Goal: Task Accomplishment & Management: Use online tool/utility

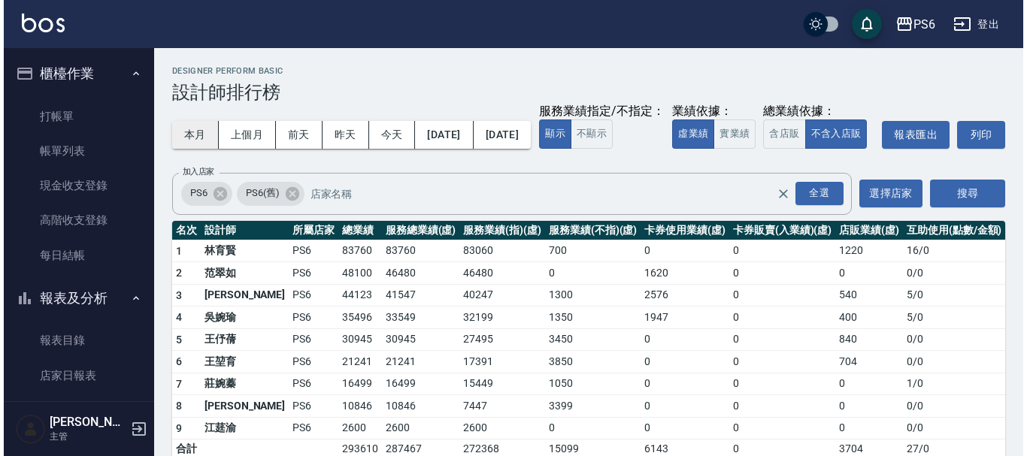
scroll to position [376, 0]
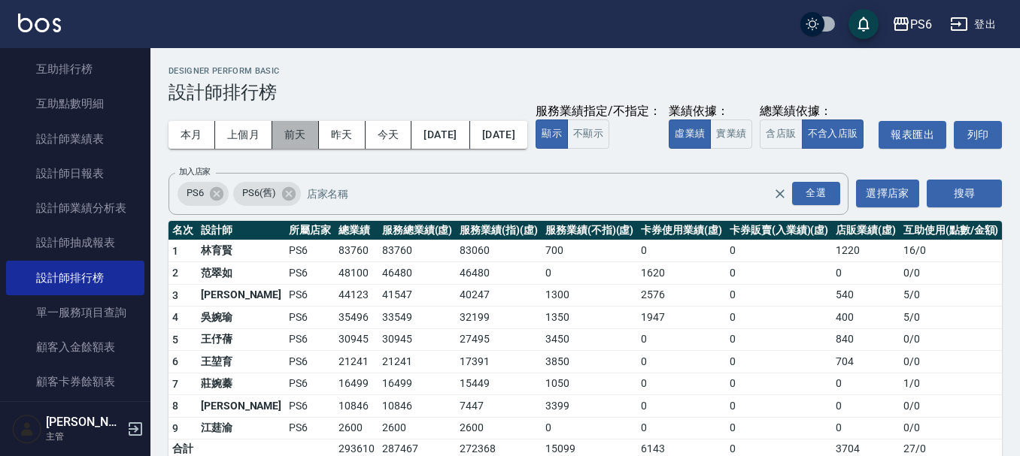
click at [308, 131] on button "前天" at bounding box center [295, 135] width 47 height 28
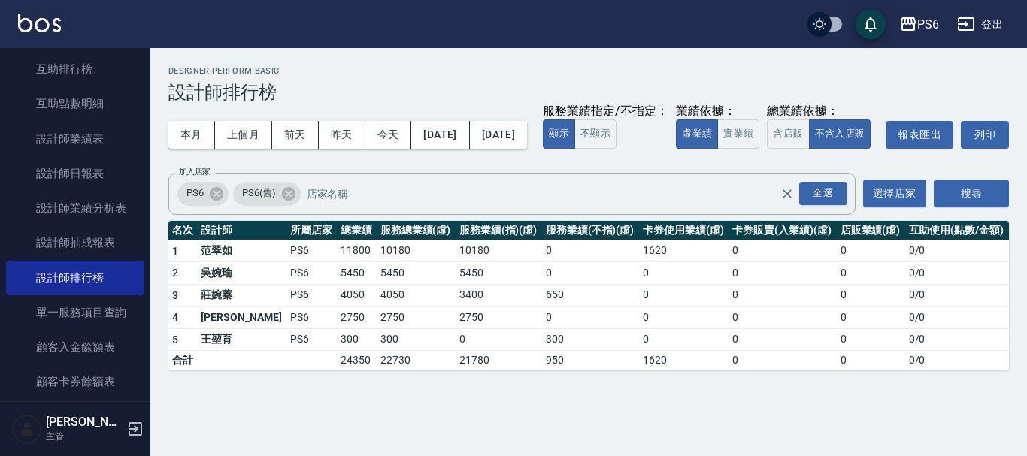
click at [216, 307] on td "莊婉蓁" at bounding box center [241, 295] width 89 height 23
click at [811, 205] on div "全選" at bounding box center [823, 193] width 48 height 23
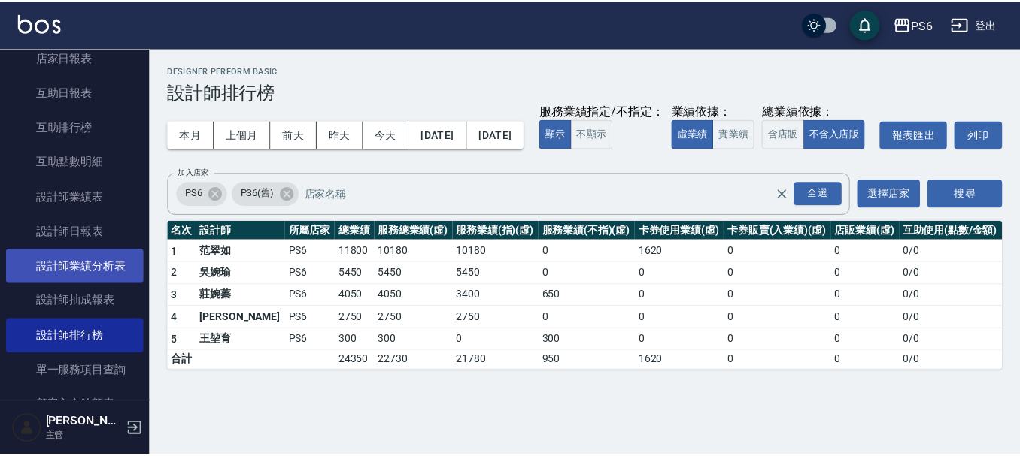
scroll to position [301, 0]
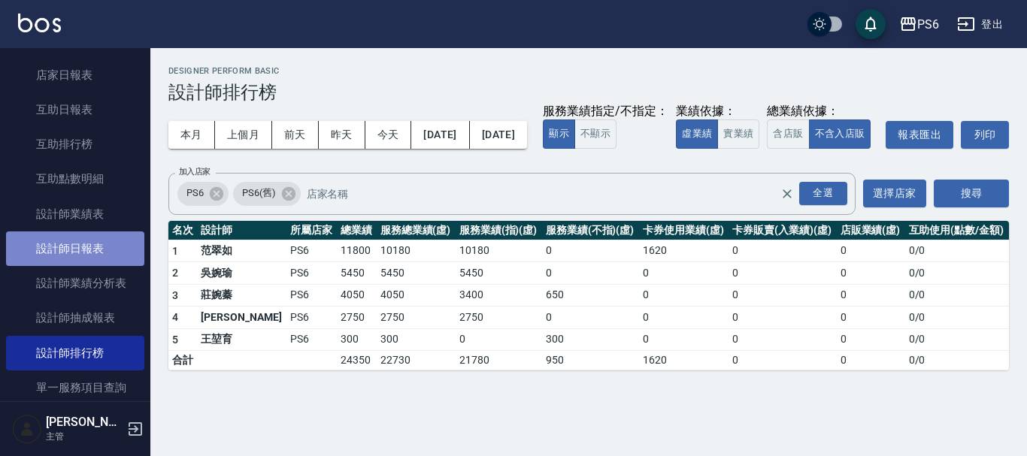
click at [75, 249] on link "設計師日報表" at bounding box center [75, 249] width 138 height 35
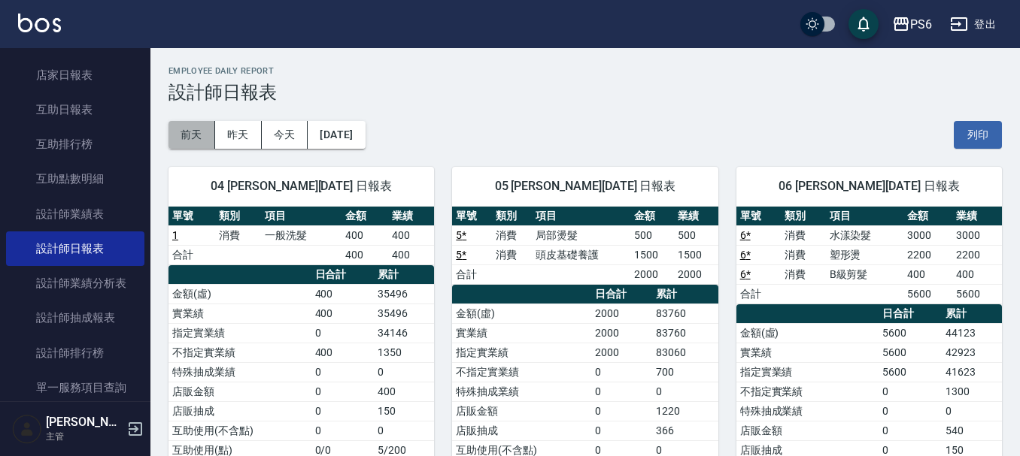
click at [184, 143] on button "前天" at bounding box center [191, 135] width 47 height 28
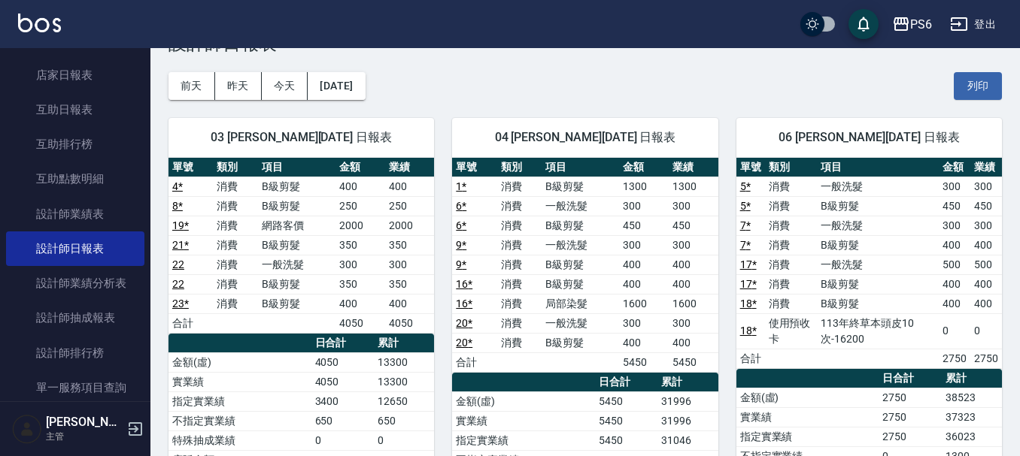
scroll to position [75, 0]
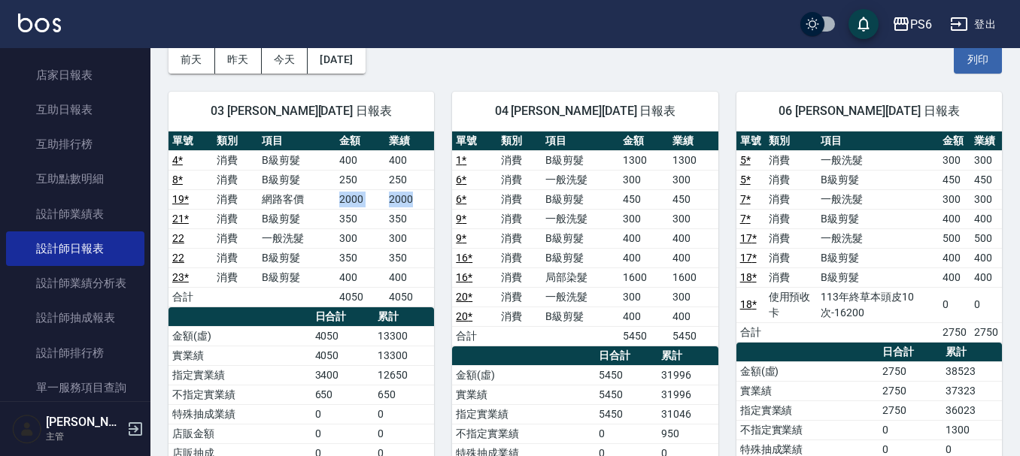
drag, startPoint x: 337, startPoint y: 196, endPoint x: 423, endPoint y: 195, distance: 86.5
click at [423, 195] on tr "19 * 消費 網路客價 2000 2000" at bounding box center [300, 200] width 265 height 20
click at [434, 221] on div "04 吳婉瑜 08/12/2025 日報表 單號 類別 項目 金額 業績 1 * 消費 B級剪髮 1300 1300 6 * 消費 一般洗髮 300 300 …" at bounding box center [575, 376] width 283 height 604
click at [241, 198] on td "消費" at bounding box center [235, 200] width 44 height 20
click at [265, 198] on td "網路客價" at bounding box center [296, 200] width 77 height 20
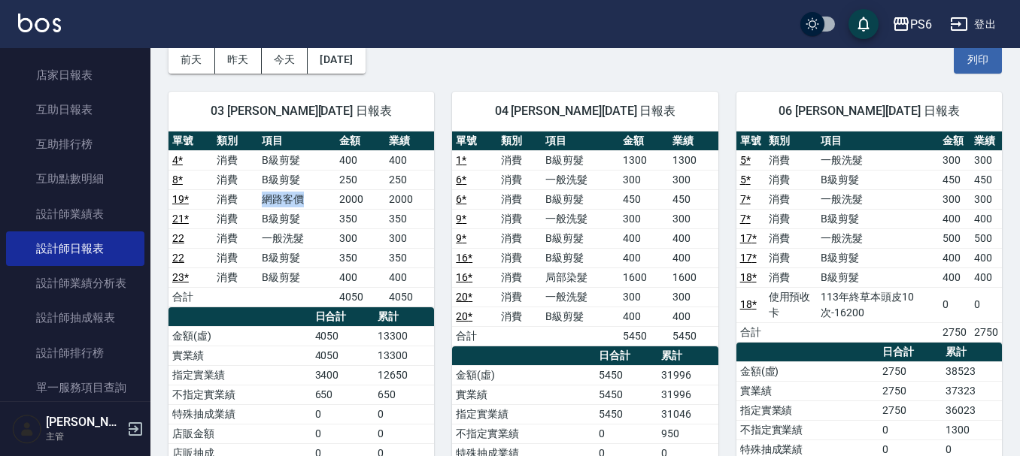
drag, startPoint x: 251, startPoint y: 198, endPoint x: 332, endPoint y: 190, distance: 80.8
click at [332, 190] on tr "19 * 消費 網路客價 2000 2000" at bounding box center [300, 200] width 265 height 20
click at [281, 193] on td "網路客價" at bounding box center [296, 200] width 77 height 20
click at [280, 203] on td "網路客價" at bounding box center [296, 200] width 77 height 20
click at [186, 197] on link "19 *" at bounding box center [180, 199] width 17 height 12
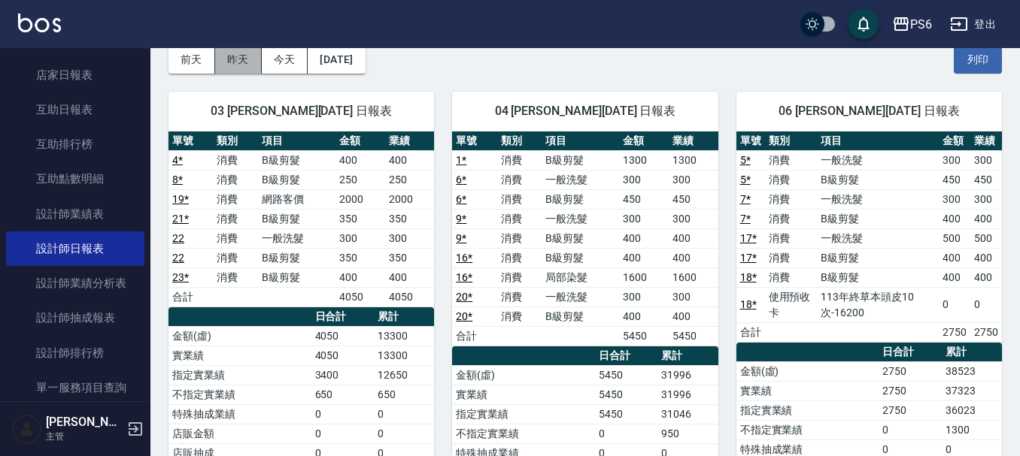
click at [239, 52] on button "昨天" at bounding box center [238, 60] width 47 height 28
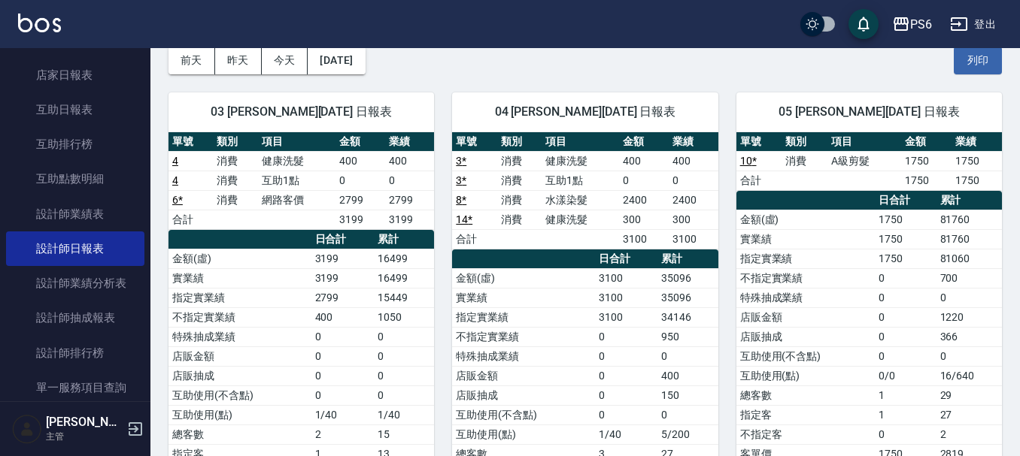
scroll to position [75, 0]
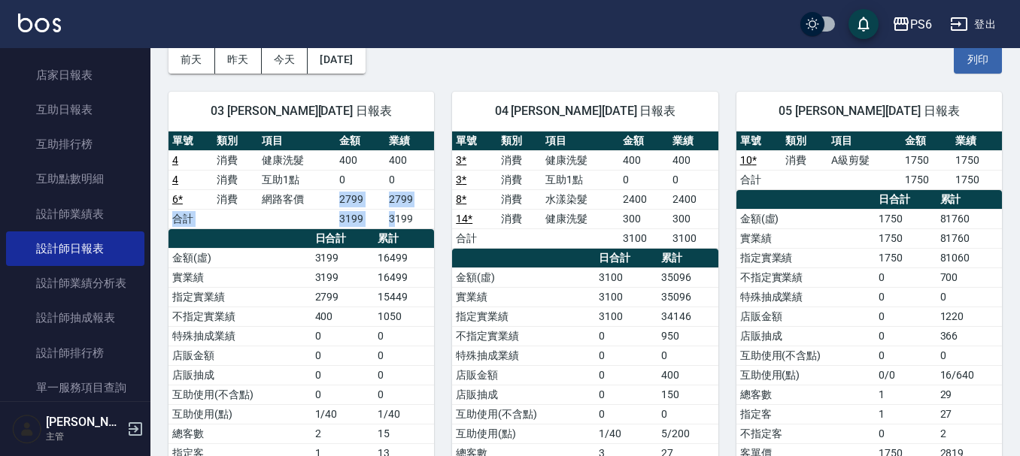
drag, startPoint x: 337, startPoint y: 208, endPoint x: 401, endPoint y: 239, distance: 71.0
click at [396, 217] on tbody "4 消費 健康洗髮 400 400 4 消費 互助1點 0 0 6 * 消費 網路客價 2799 2799 合計 3199 3199" at bounding box center [300, 189] width 265 height 78
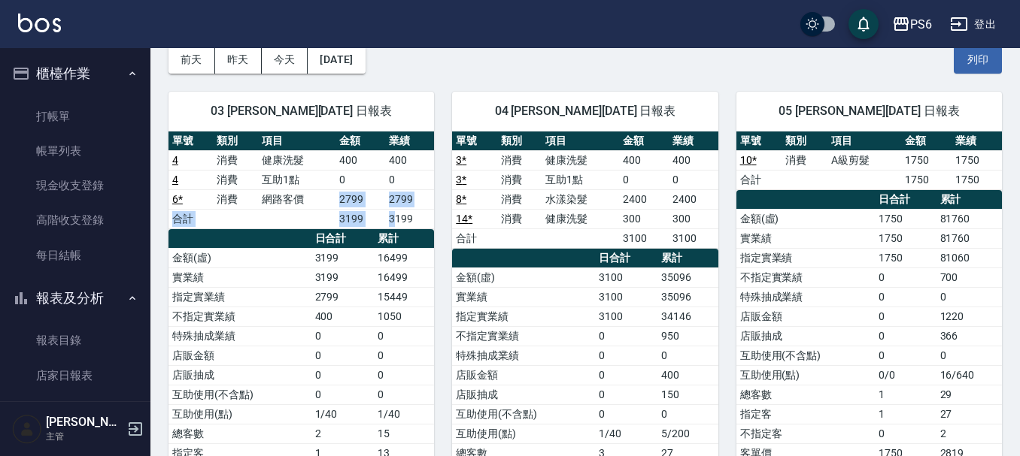
scroll to position [0, 0]
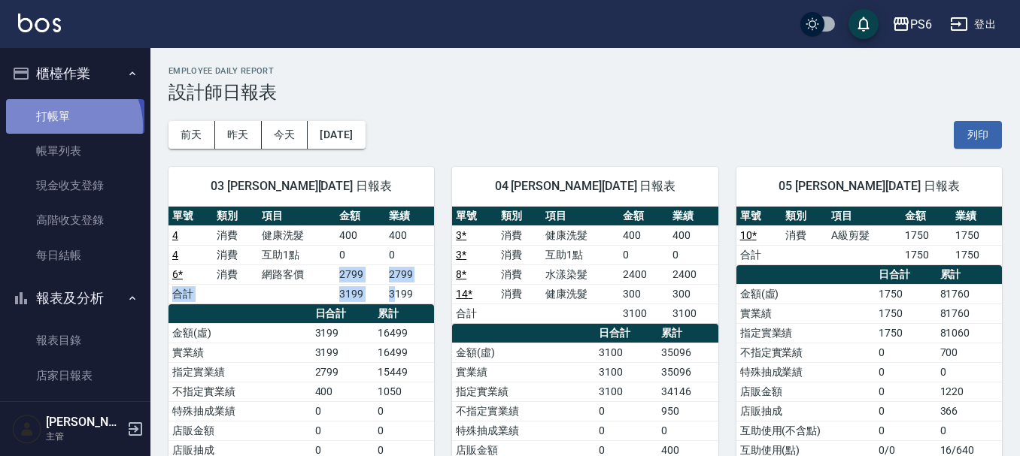
click at [66, 126] on link "打帳單" at bounding box center [75, 116] width 138 height 35
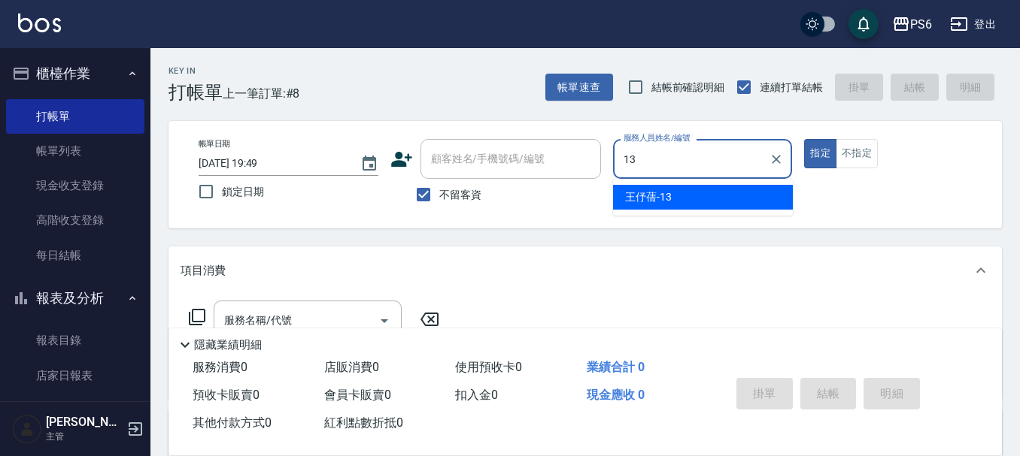
type input "王伃蒨-13"
type button "true"
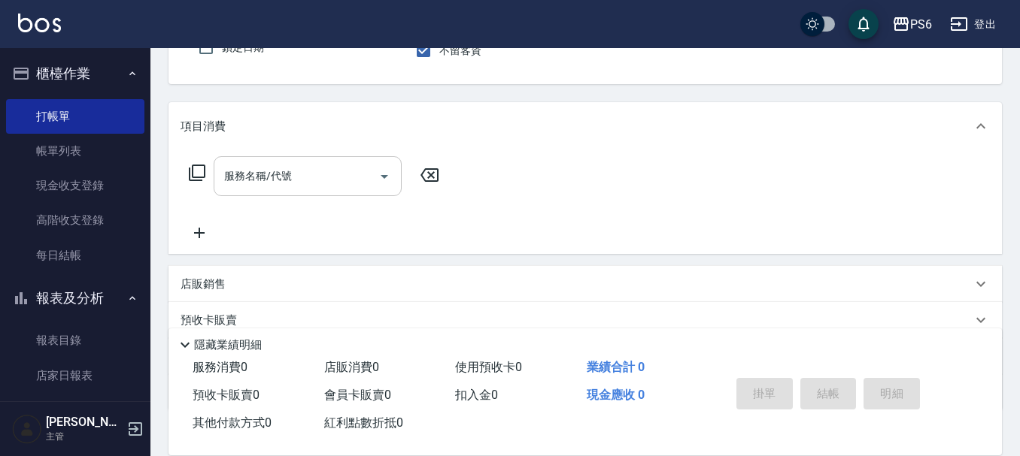
scroll to position [150, 0]
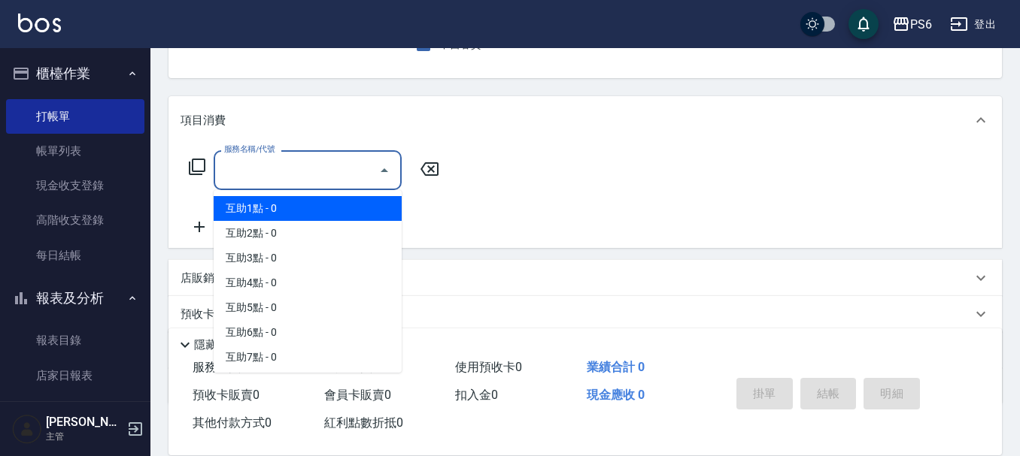
click at [286, 180] on input "服務名稱/代號" at bounding box center [296, 170] width 152 height 26
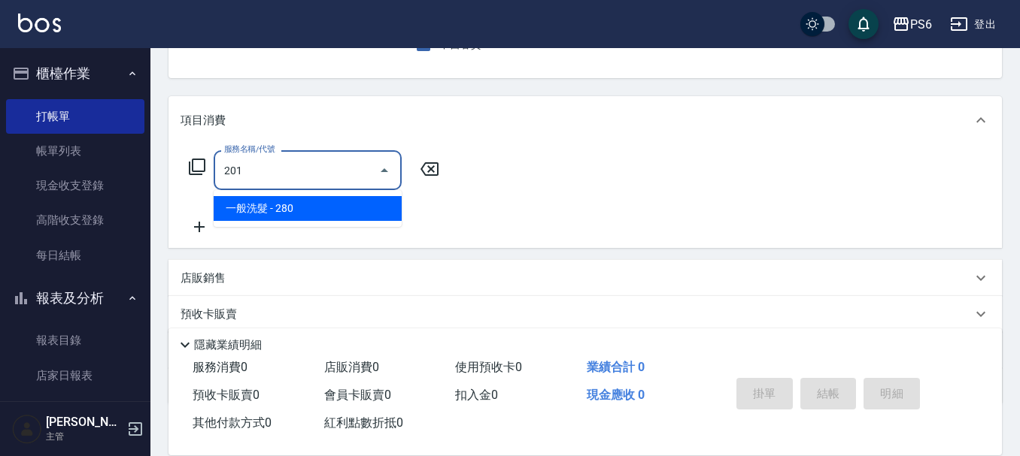
type input "一般洗髮(201)"
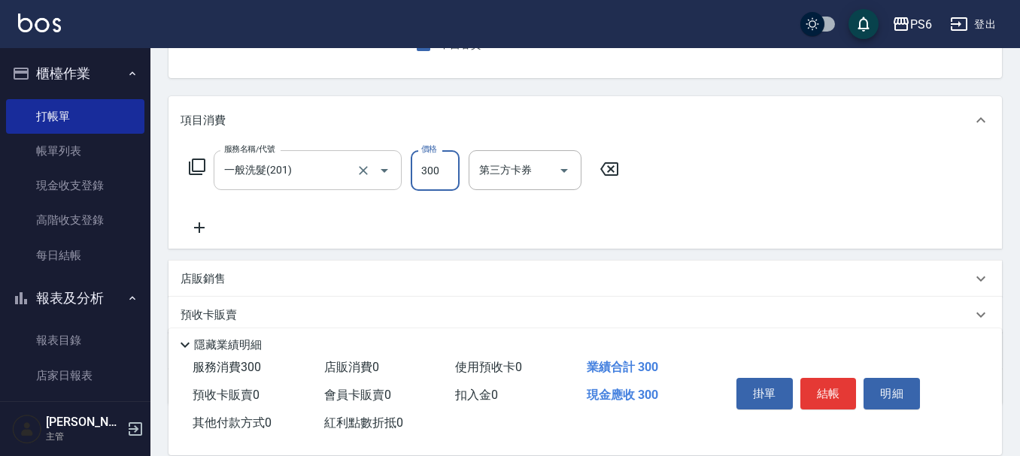
type input "300"
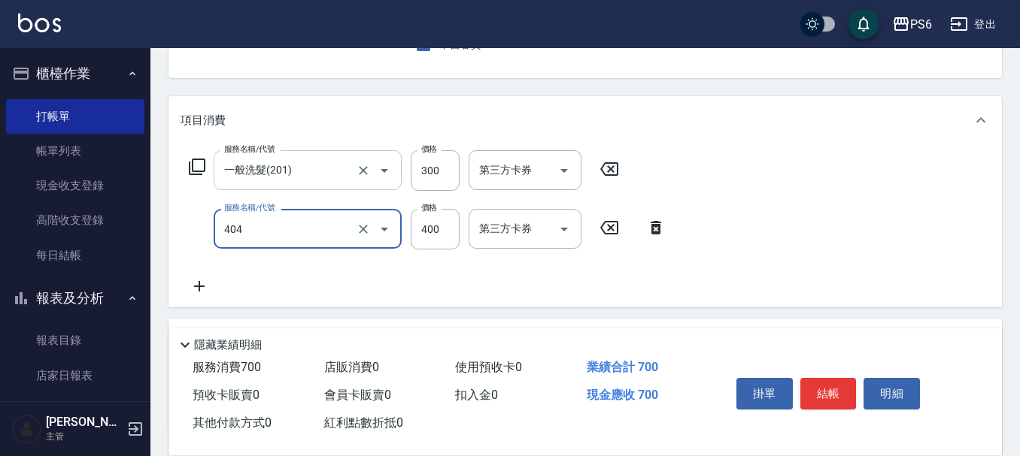
type input "B級剪髮(404)"
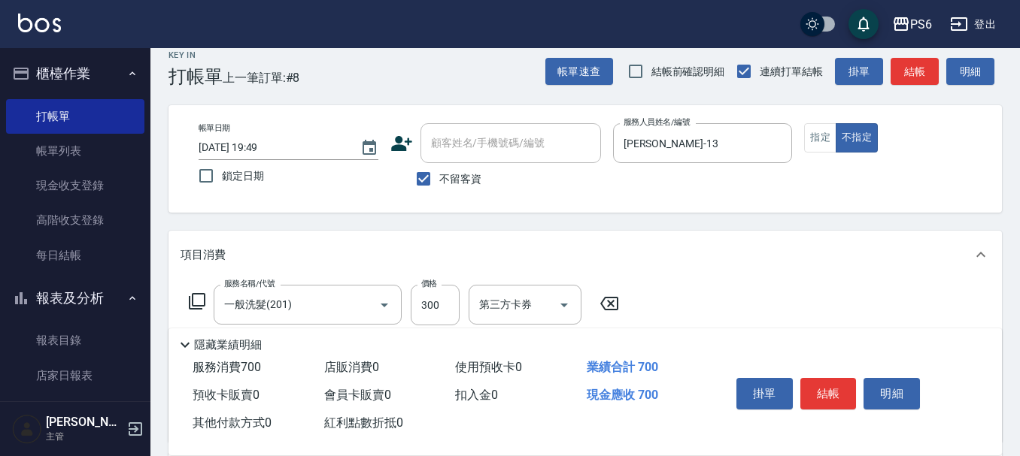
scroll to position [0, 0]
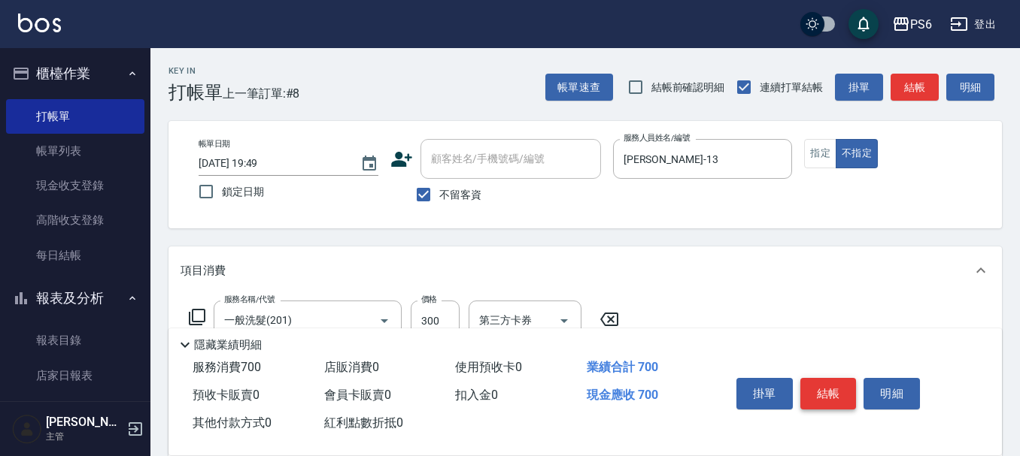
click at [828, 391] on button "結帳" at bounding box center [828, 394] width 56 height 32
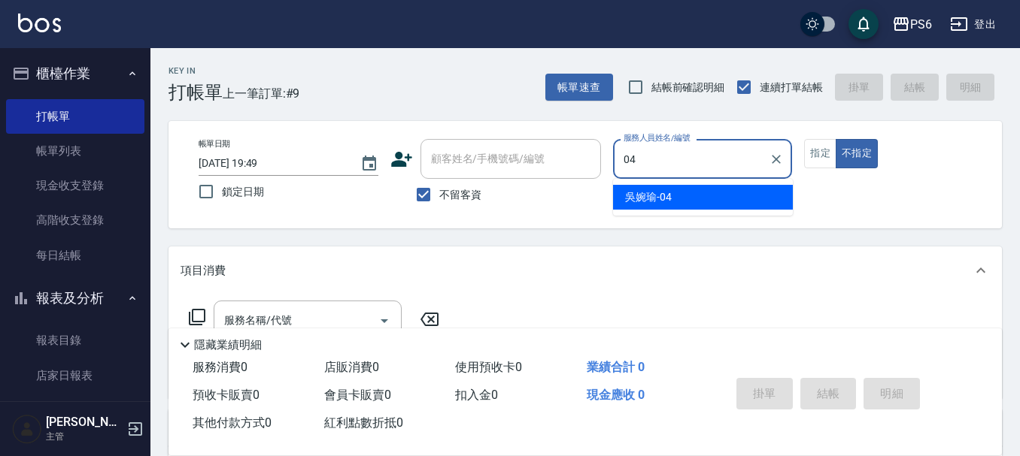
type input "[PERSON_NAME]-04"
type button "false"
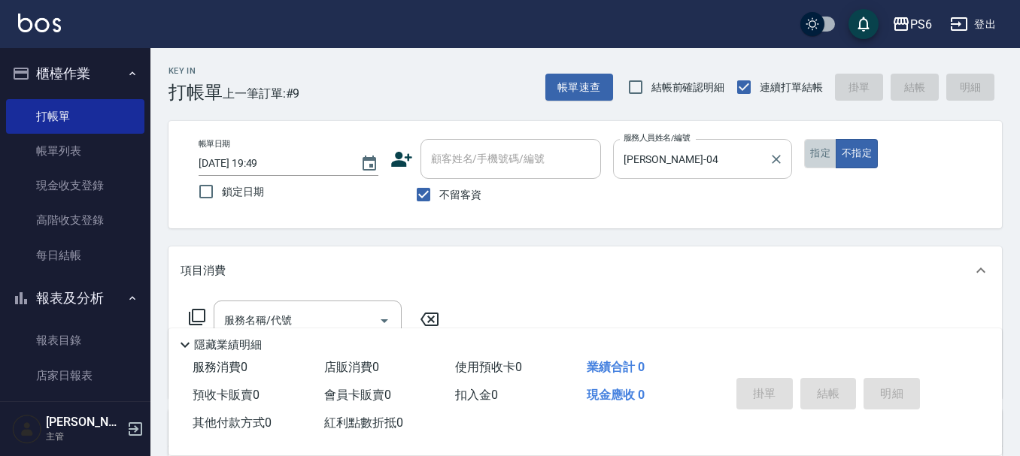
drag, startPoint x: 824, startPoint y: 156, endPoint x: 755, endPoint y: 156, distance: 69.2
click at [820, 156] on button "指定" at bounding box center [820, 153] width 32 height 29
click at [418, 186] on input "不留客資" at bounding box center [424, 195] width 32 height 32
checkbox input "false"
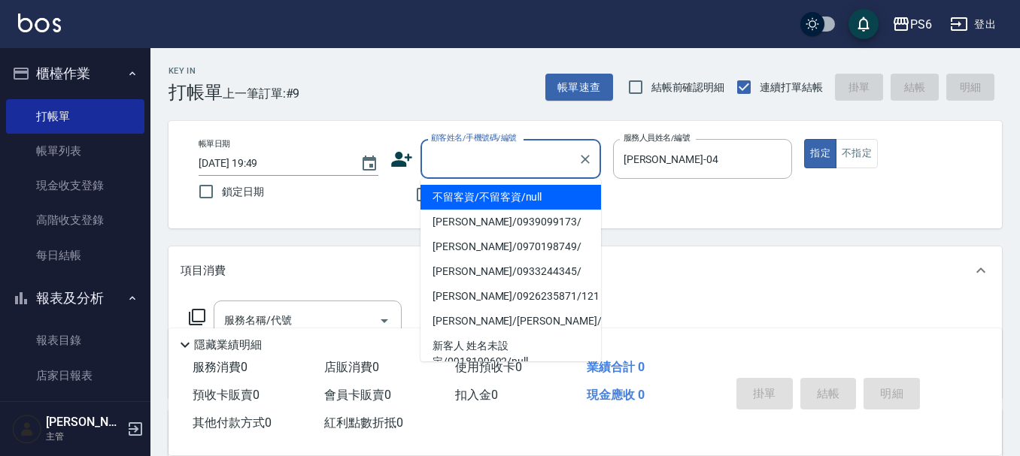
click at [444, 162] on input "顧客姓名/手機號碼/編號" at bounding box center [499, 159] width 144 height 26
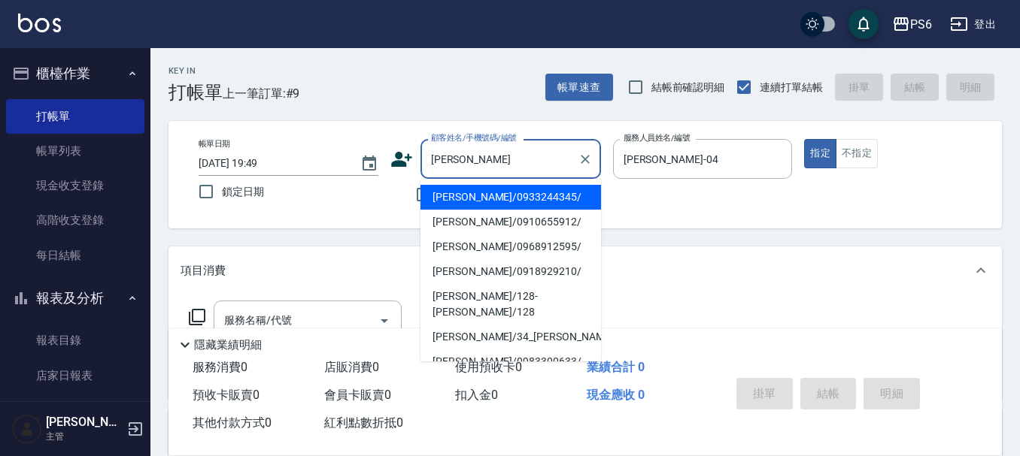
click at [503, 299] on li "[PERSON_NAME]/128-[PERSON_NAME]/128" at bounding box center [510, 304] width 180 height 41
type input "[PERSON_NAME]/128-[PERSON_NAME]/128"
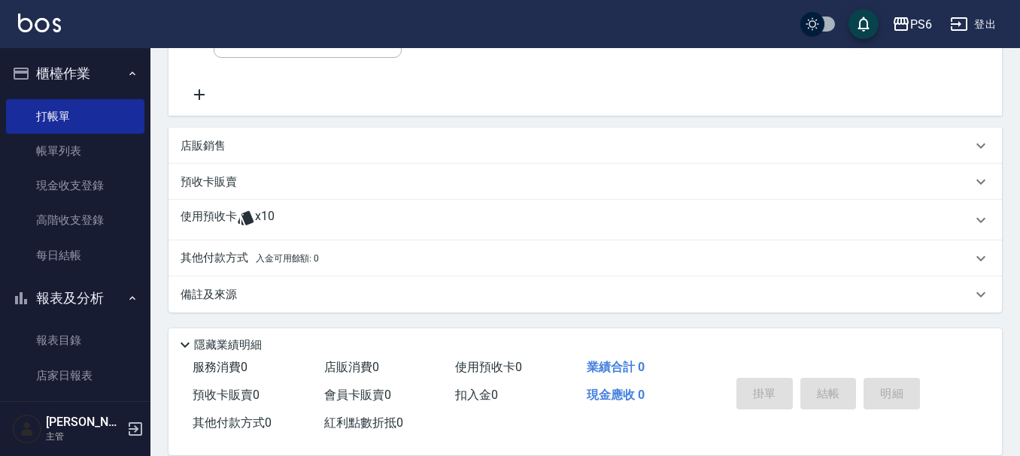
scroll to position [283, 0]
click at [252, 217] on icon at bounding box center [246, 217] width 18 height 18
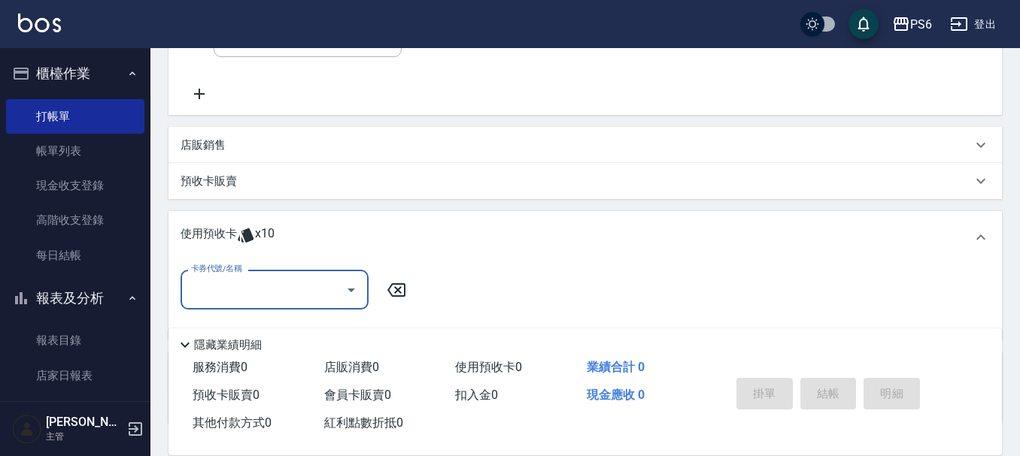
scroll to position [359, 0]
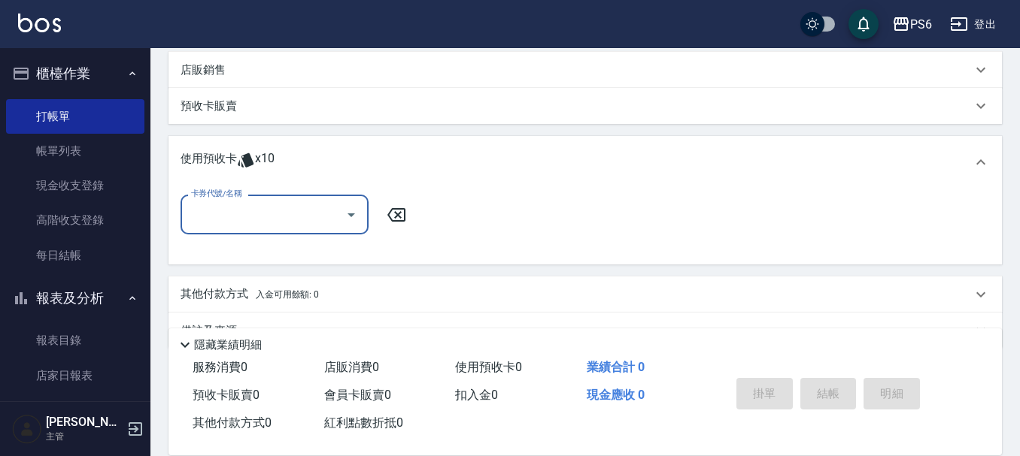
click at [257, 210] on input "卡券代號/名稱" at bounding box center [263, 215] width 152 height 26
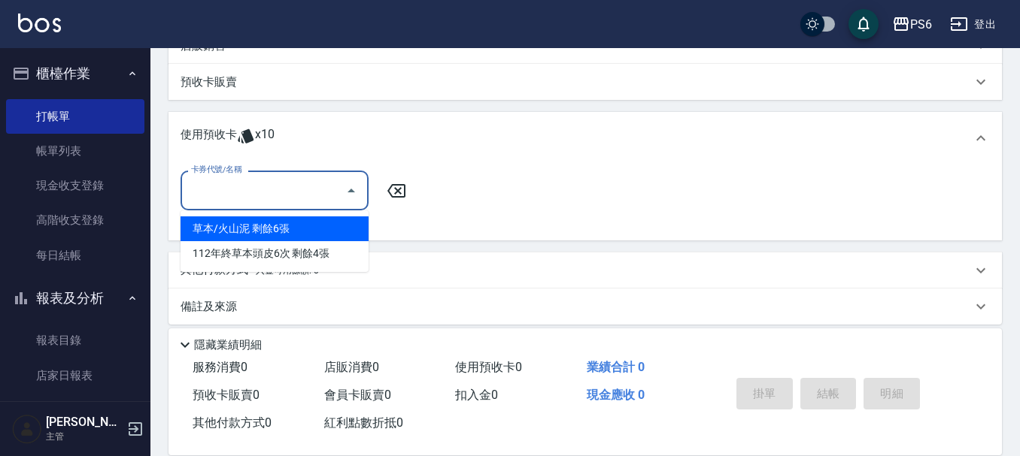
scroll to position [396, 0]
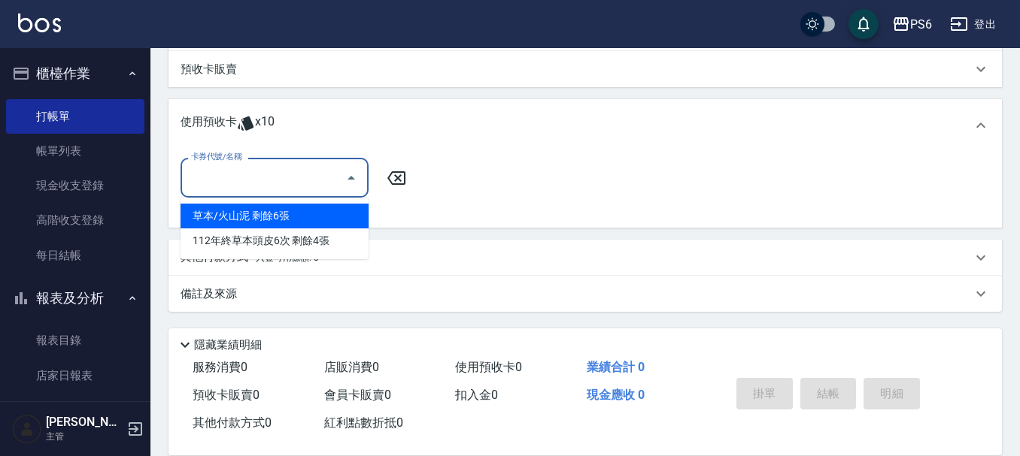
click at [332, 211] on div "草本/火山泥 剩餘6張" at bounding box center [274, 216] width 188 height 25
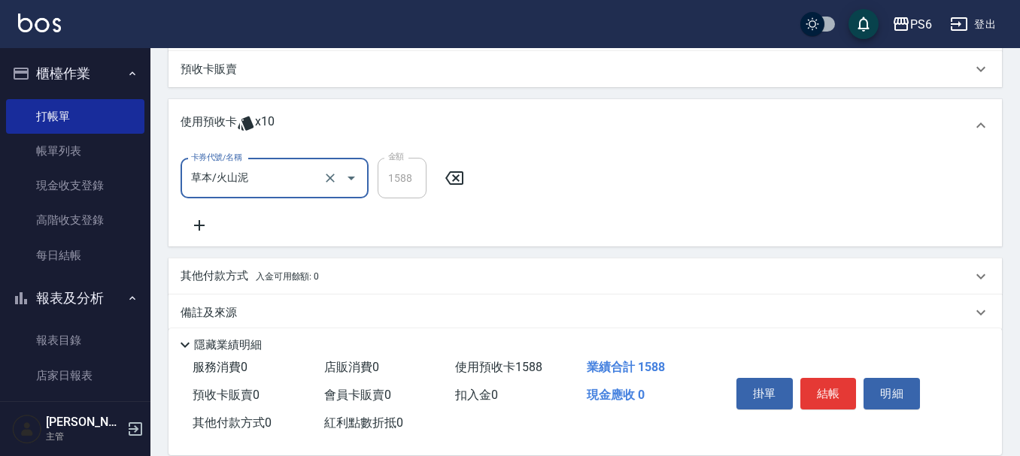
click at [307, 177] on input "草本/火山泥" at bounding box center [253, 178] width 132 height 26
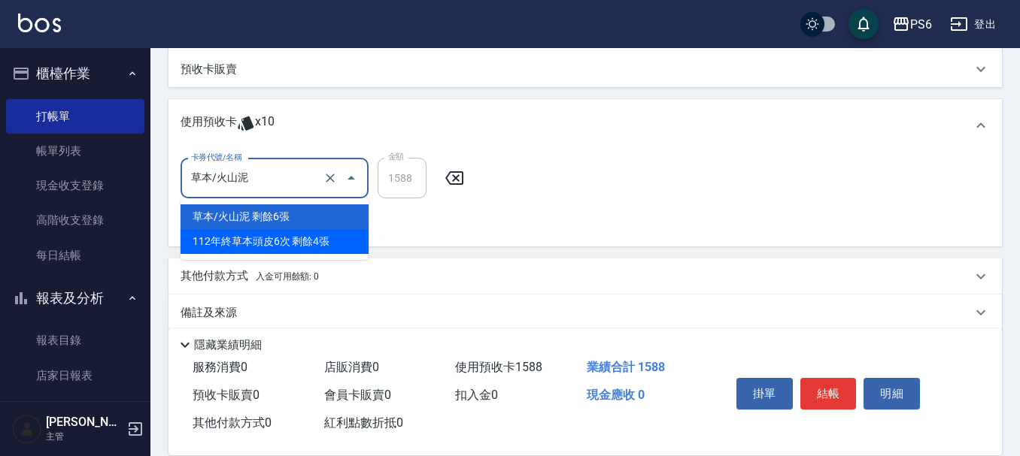
click at [313, 244] on div "112年終草本頭皮6次 剩餘4張" at bounding box center [274, 241] width 188 height 25
type input "112年終草本頭皮6次"
type input "0"
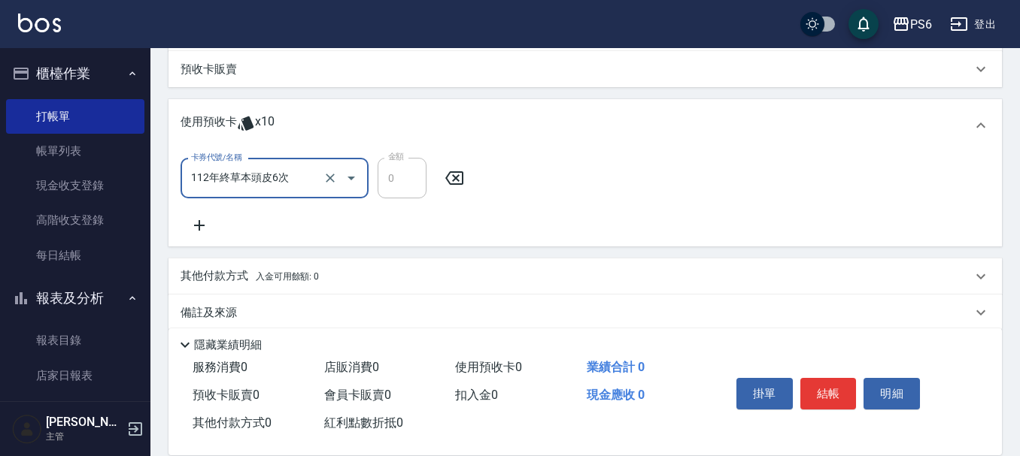
click at [297, 191] on input "112年終草本頭皮6次" at bounding box center [253, 178] width 132 height 26
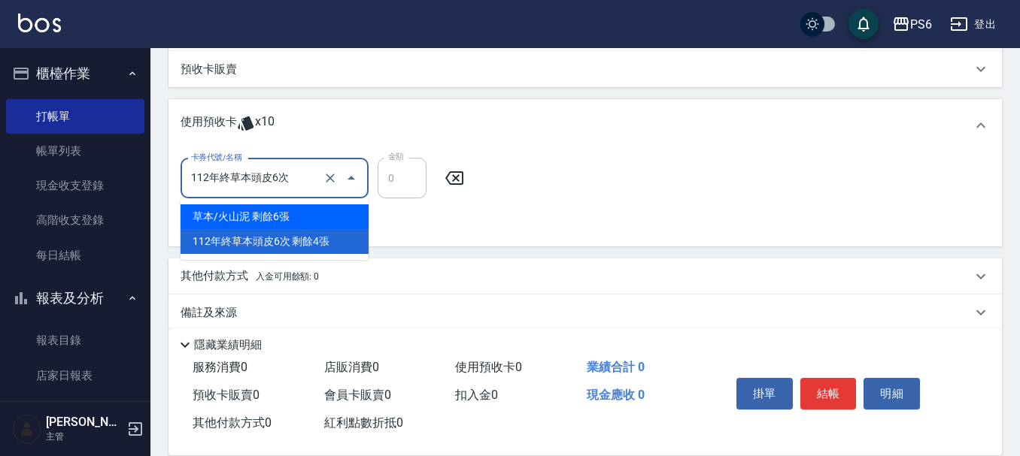
click at [306, 223] on div "草本/火山泥 剩餘6張" at bounding box center [274, 217] width 188 height 25
type input "草本/火山泥"
type input "1588"
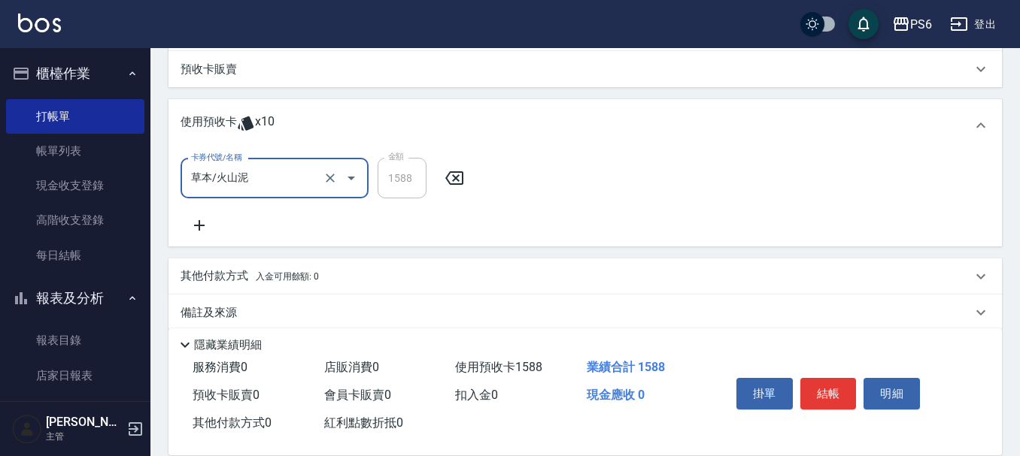
click at [283, 183] on input "草本/火山泥" at bounding box center [253, 178] width 132 height 26
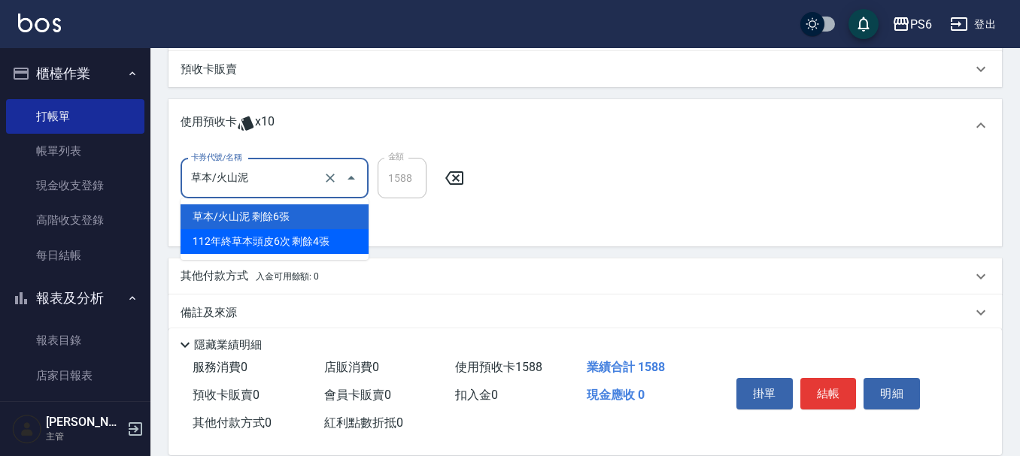
click at [301, 244] on div "112年終草本頭皮6次 剩餘4張" at bounding box center [274, 241] width 188 height 25
type input "112年終草本頭皮6次"
type input "0"
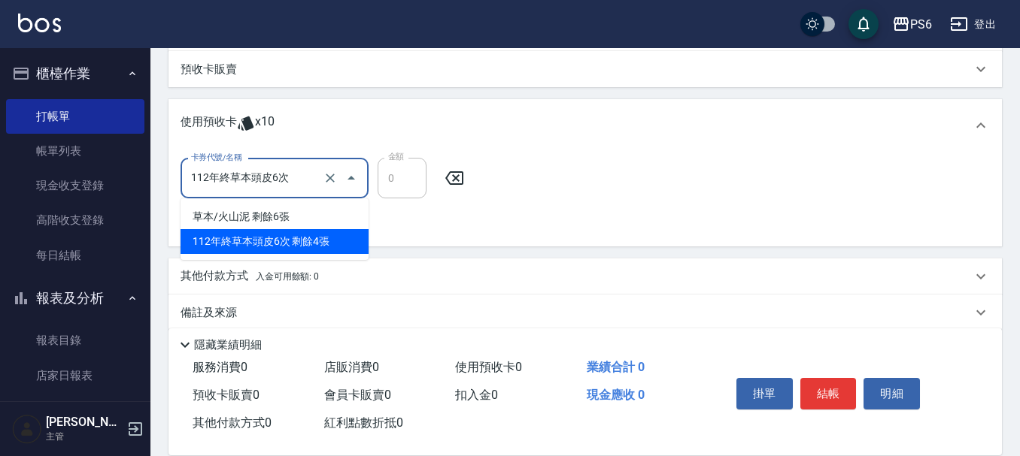
click at [300, 187] on input "112年終草本頭皮6次" at bounding box center [253, 178] width 132 height 26
click at [312, 250] on div "112年終草本頭皮6次 剩餘4張" at bounding box center [274, 241] width 188 height 25
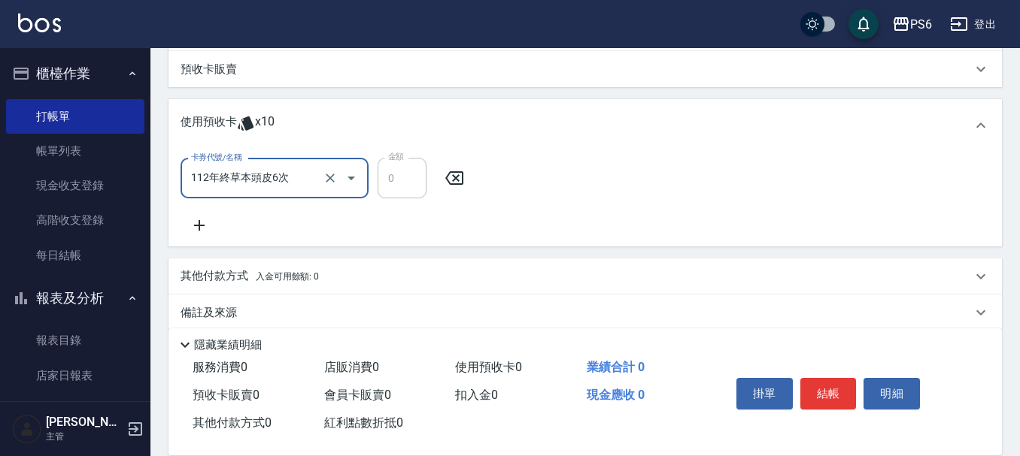
click at [306, 177] on input "112年終草本頭皮6次" at bounding box center [253, 178] width 132 height 26
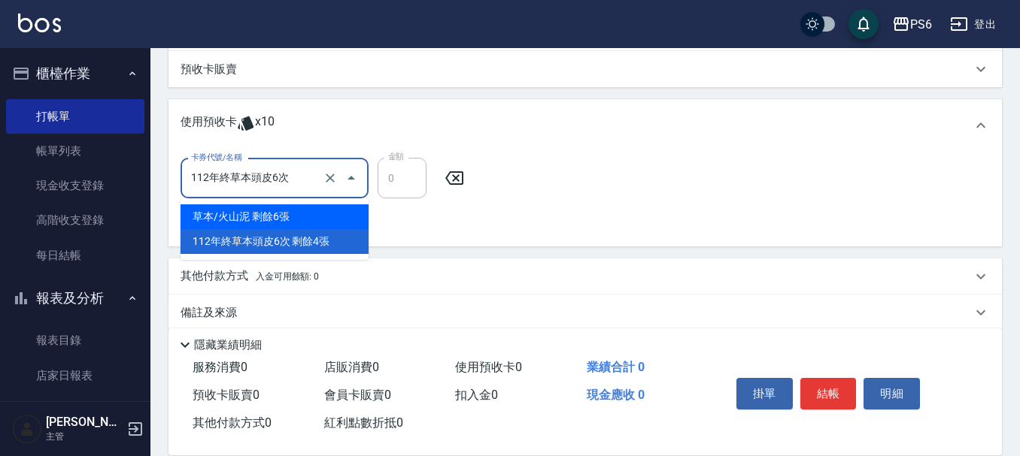
click at [276, 218] on div "草本/火山泥 剩餘6張" at bounding box center [274, 217] width 188 height 25
type input "草本/火山泥"
type input "1588"
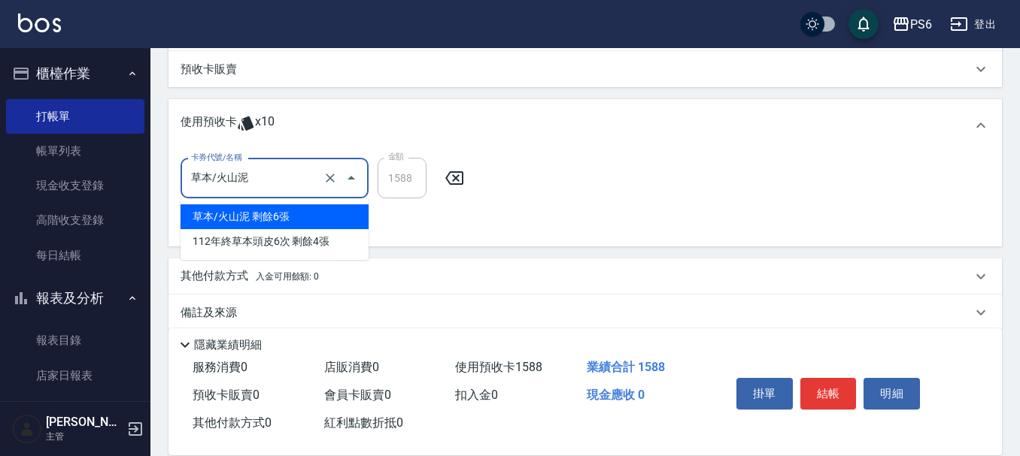
click at [278, 181] on input "草本/火山泥" at bounding box center [253, 178] width 132 height 26
click at [296, 226] on div "草本/火山泥 剩餘6張" at bounding box center [274, 217] width 188 height 25
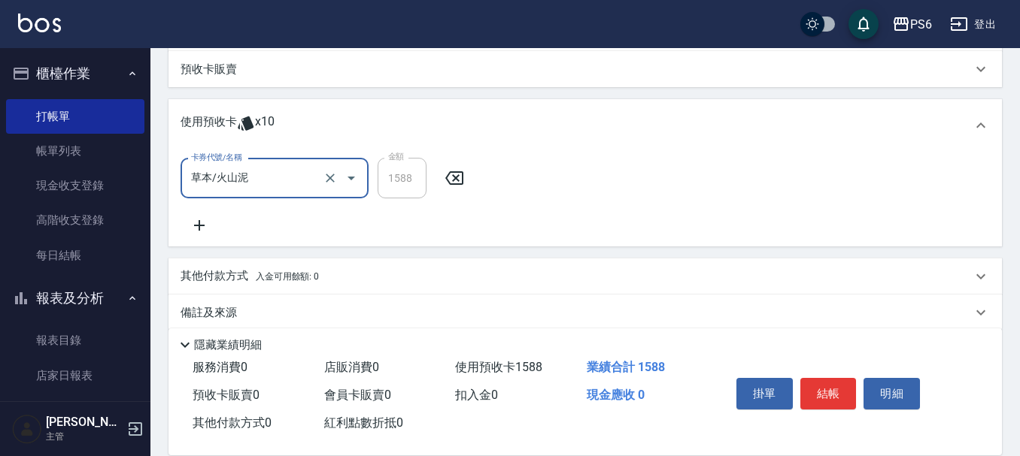
click at [276, 186] on input "草本/火山泥" at bounding box center [253, 178] width 132 height 26
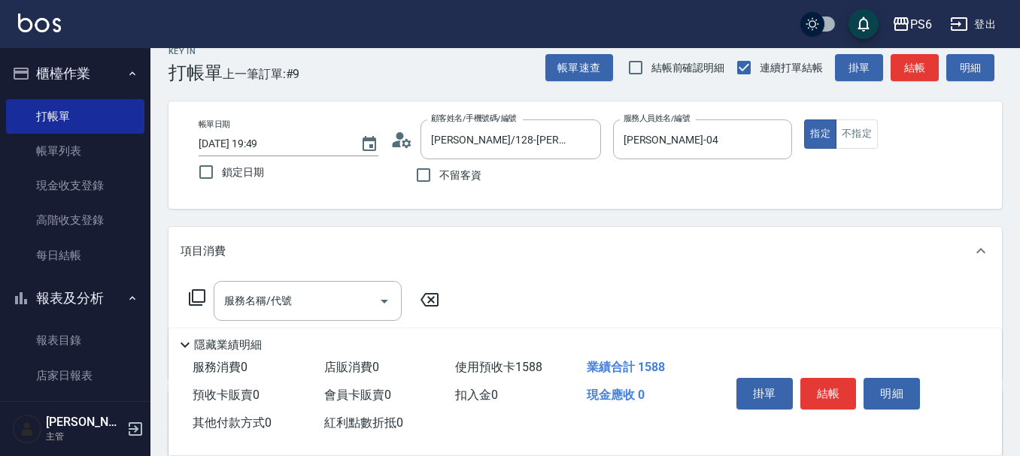
scroll to position [0, 0]
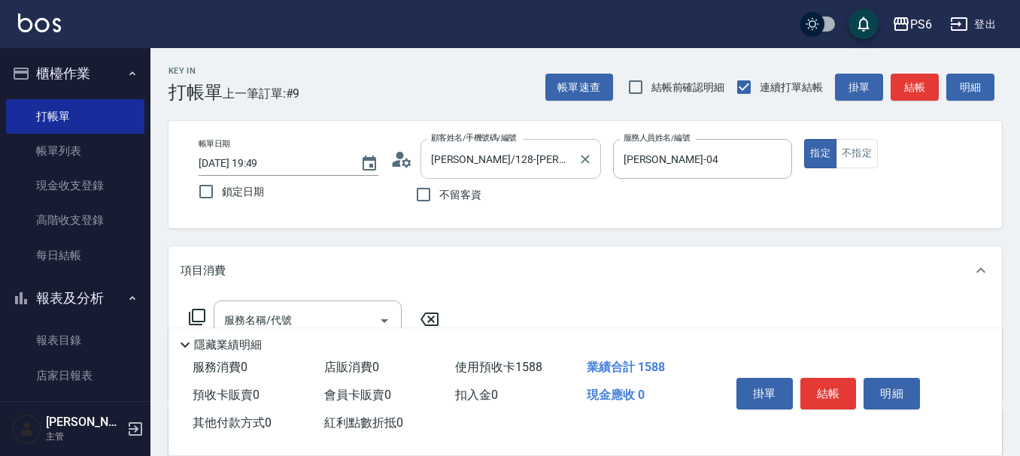
click at [540, 159] on input "[PERSON_NAME]/128-[PERSON_NAME]/128" at bounding box center [499, 159] width 144 height 26
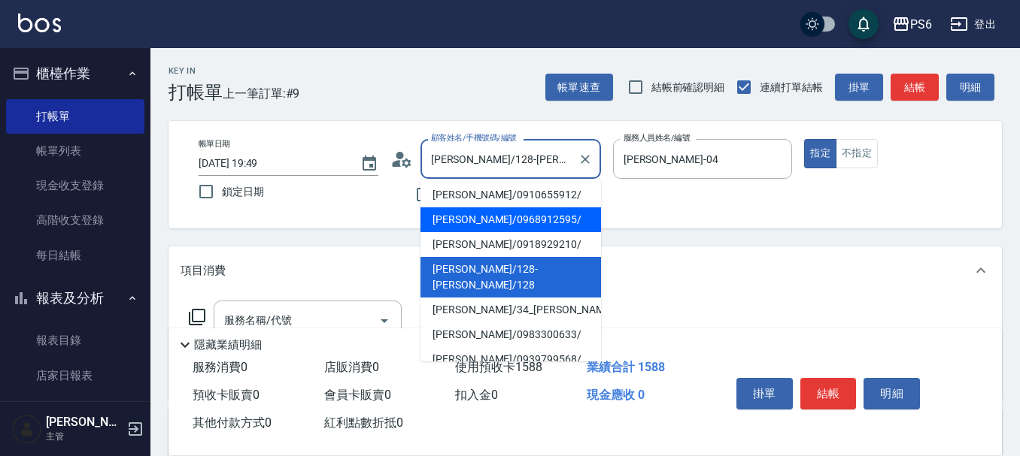
scroll to position [75, 0]
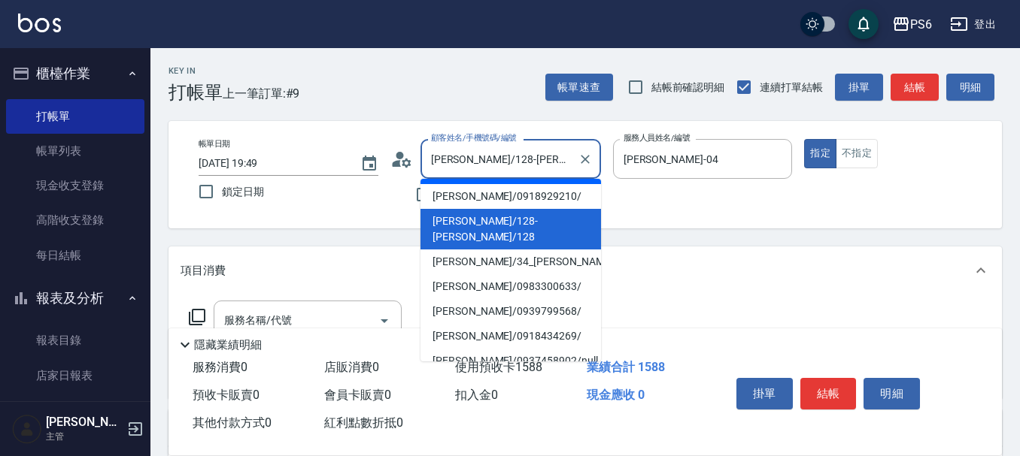
drag, startPoint x: 545, startPoint y: 158, endPoint x: 462, endPoint y: 158, distance: 82.7
click at [462, 158] on input "[PERSON_NAME]/128-[PERSON_NAME]/128" at bounding box center [499, 159] width 144 height 26
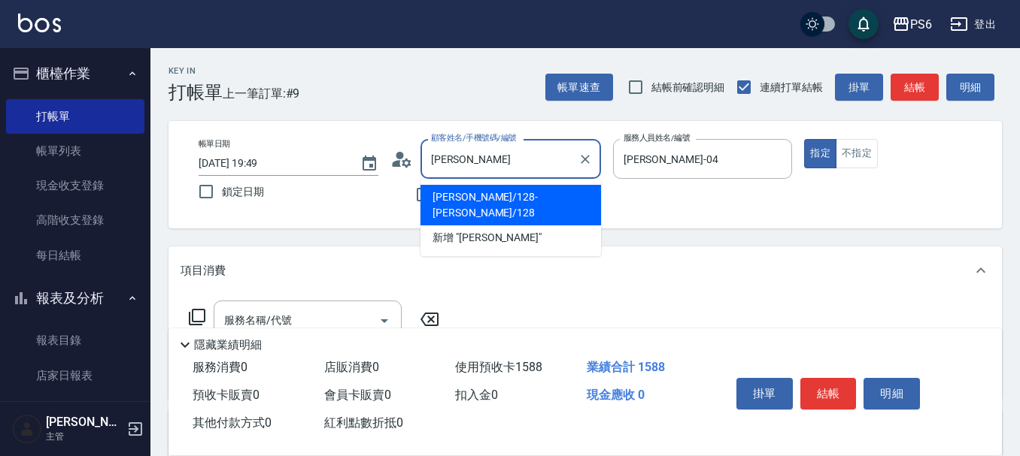
scroll to position [0, 0]
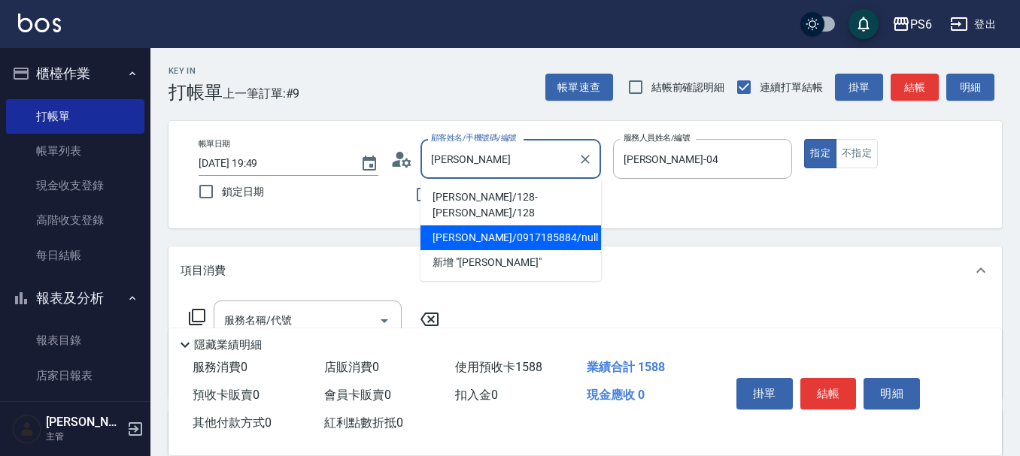
click at [546, 226] on li "李嘉琳/0917185884/null" at bounding box center [510, 238] width 180 height 25
click at [552, 163] on input "李嘉琳/0917185884/null" at bounding box center [499, 159] width 144 height 26
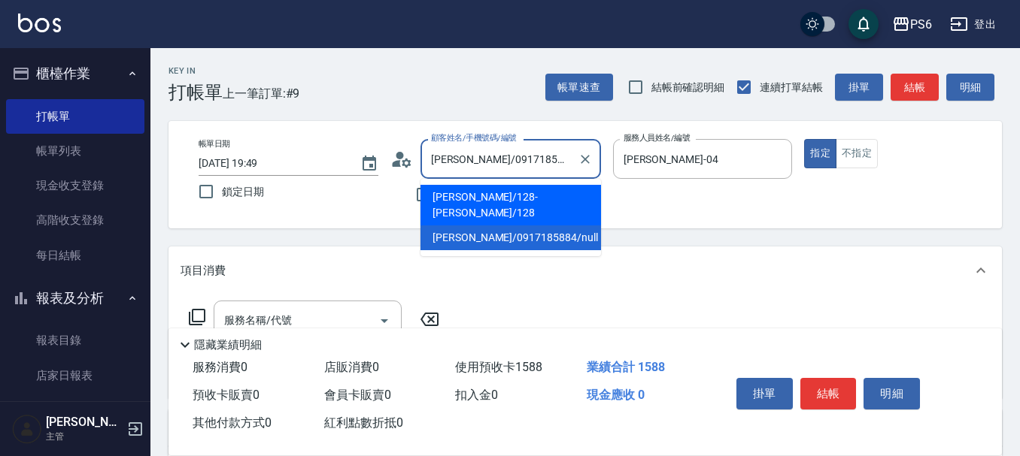
click at [559, 201] on li "[PERSON_NAME]/128-[PERSON_NAME]/128" at bounding box center [510, 205] width 180 height 41
type input "[PERSON_NAME]/128-[PERSON_NAME]/128"
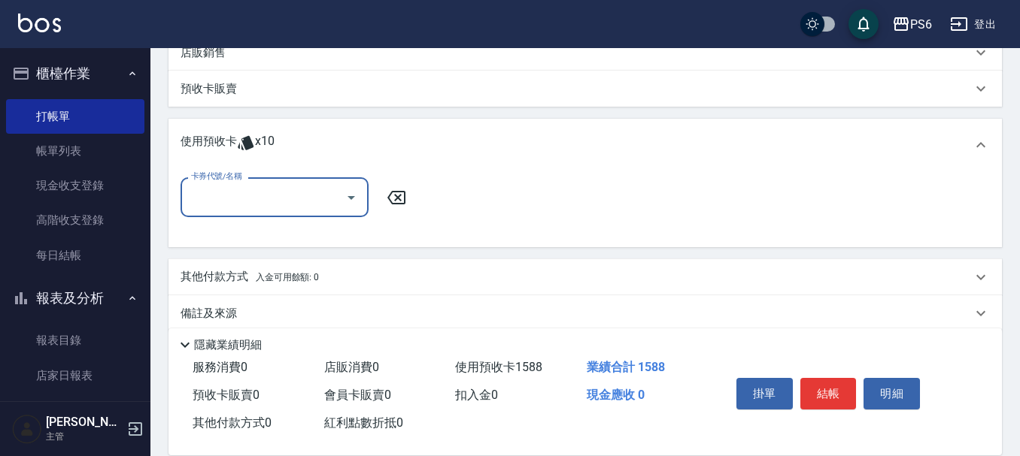
scroll to position [396, 0]
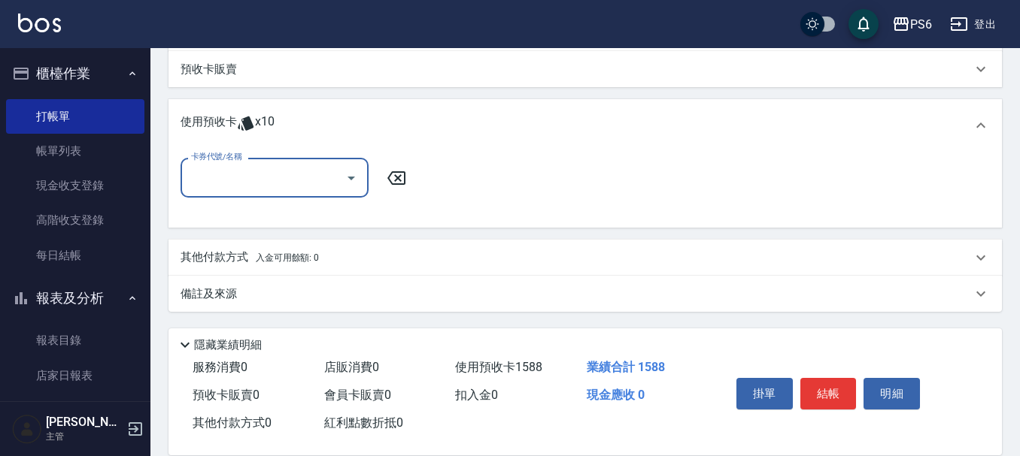
click at [282, 165] on input "卡券代號/名稱" at bounding box center [263, 178] width 152 height 26
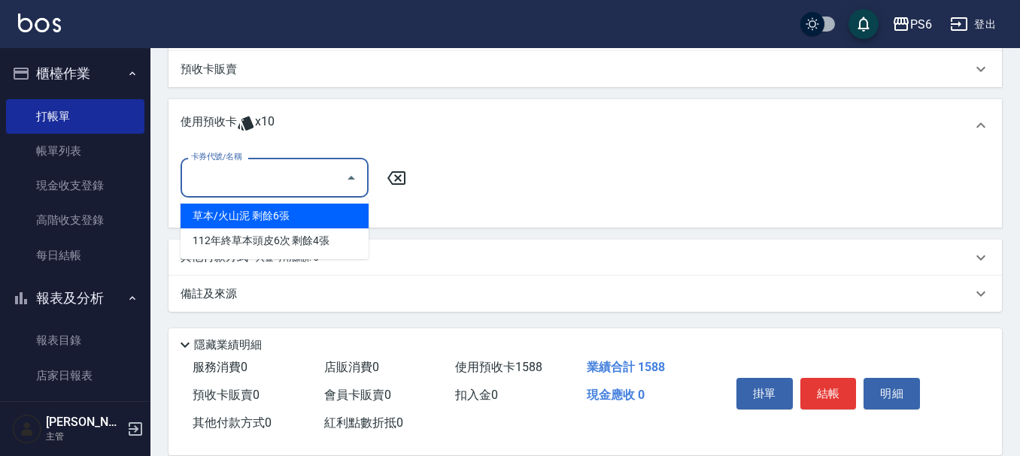
click at [277, 215] on div "草本/火山泥 剩餘6張" at bounding box center [274, 216] width 188 height 25
type input "草本/火山泥"
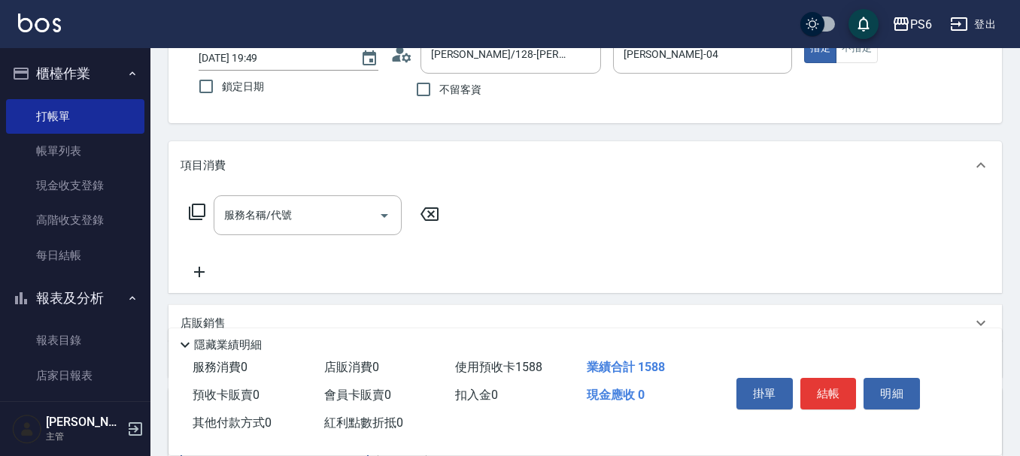
scroll to position [20, 0]
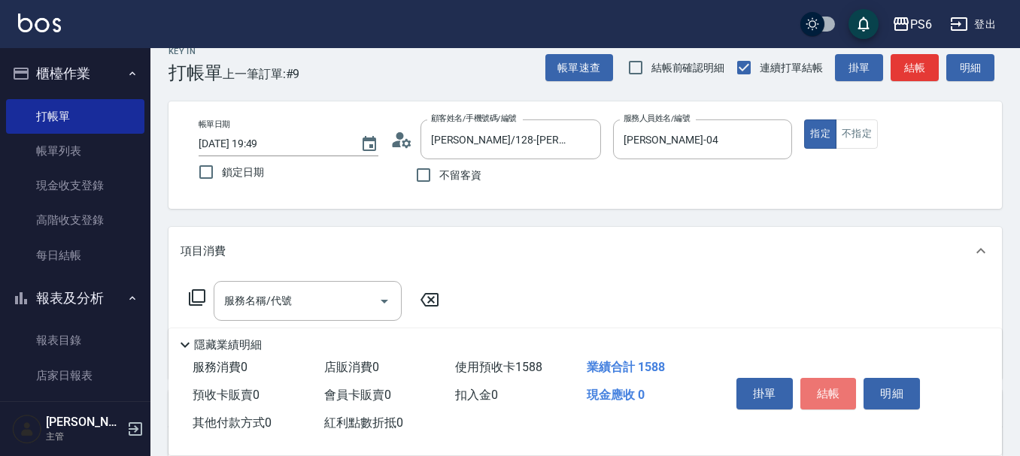
click at [826, 386] on button "結帳" at bounding box center [828, 394] width 56 height 32
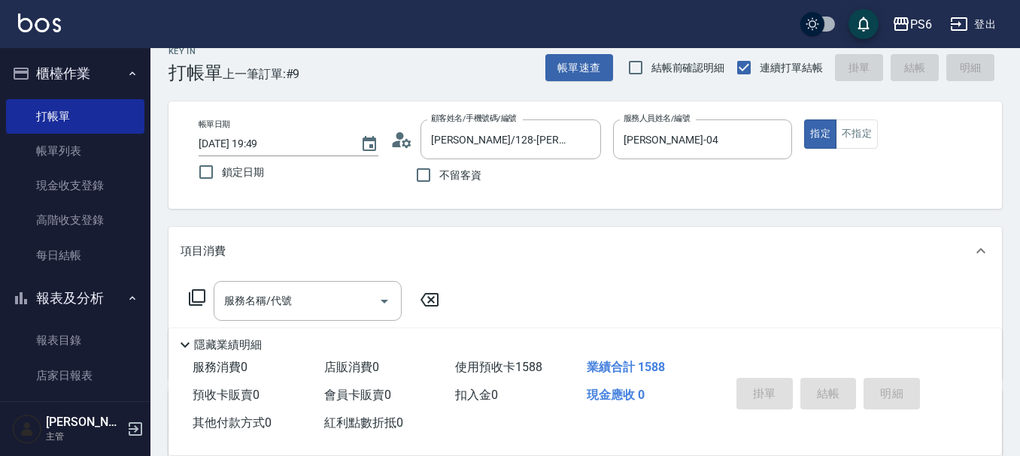
type input "2025/08/14 19:52"
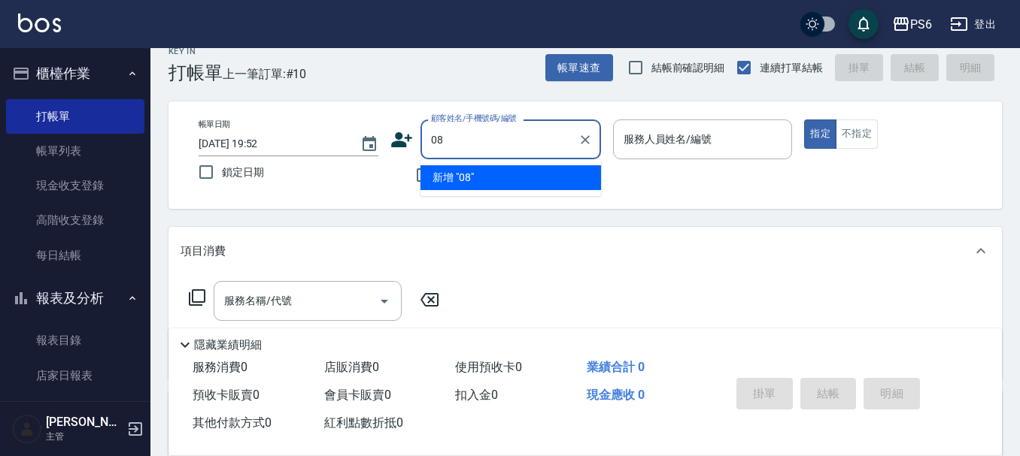
type input "08"
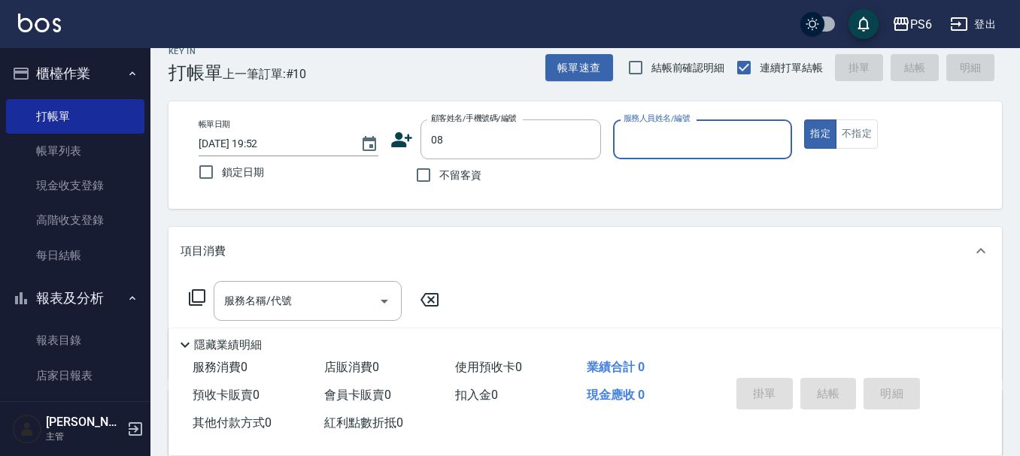
scroll to position [0, 0]
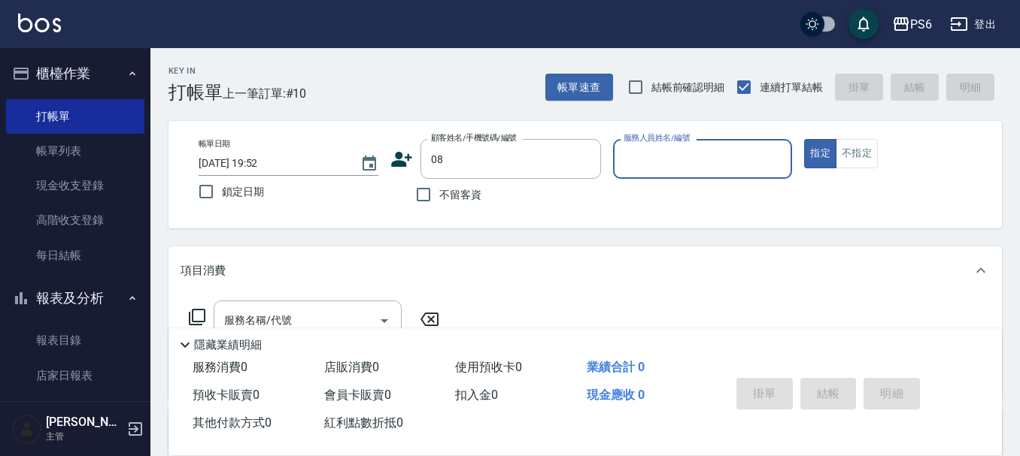
drag, startPoint x: 580, startPoint y: 153, endPoint x: 405, endPoint y: 203, distance: 182.1
click at [580, 153] on icon "Clear" at bounding box center [585, 159] width 15 height 15
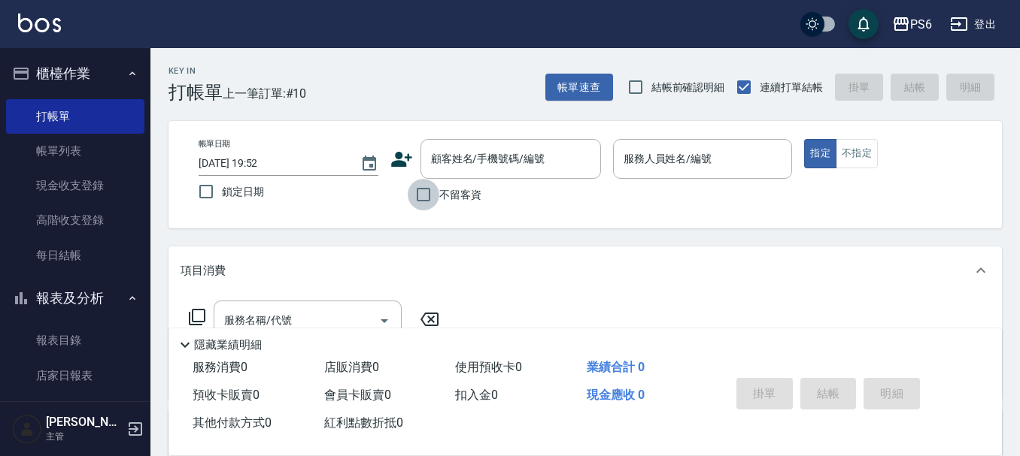
click at [425, 190] on input "不留客資" at bounding box center [424, 195] width 32 height 32
checkbox input "true"
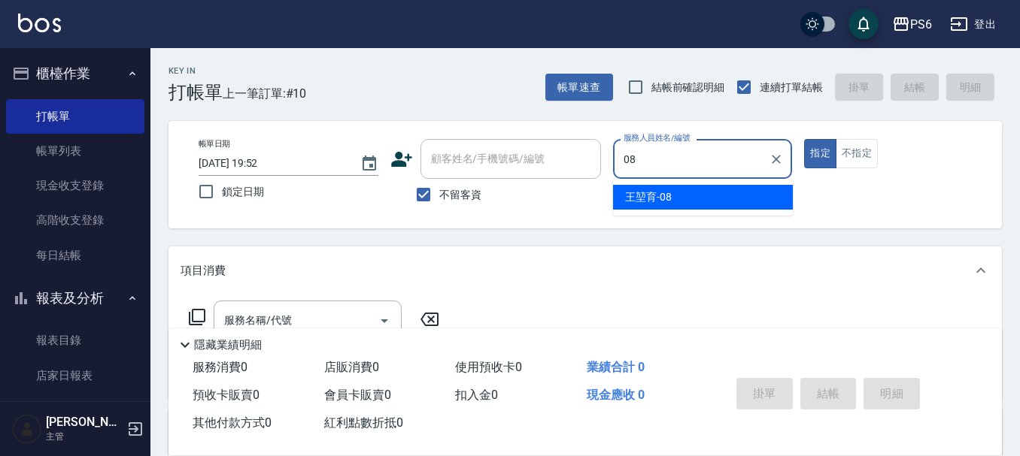
type input "王堃育-08"
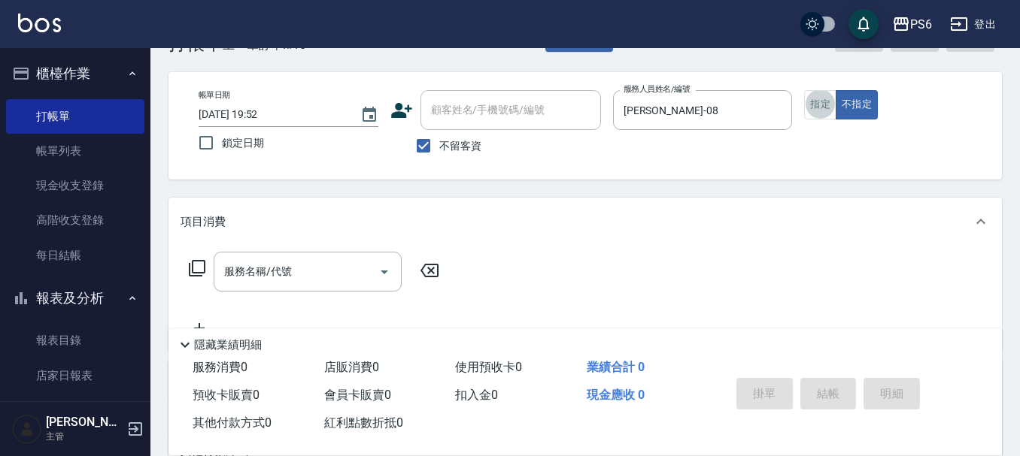
scroll to position [75, 0]
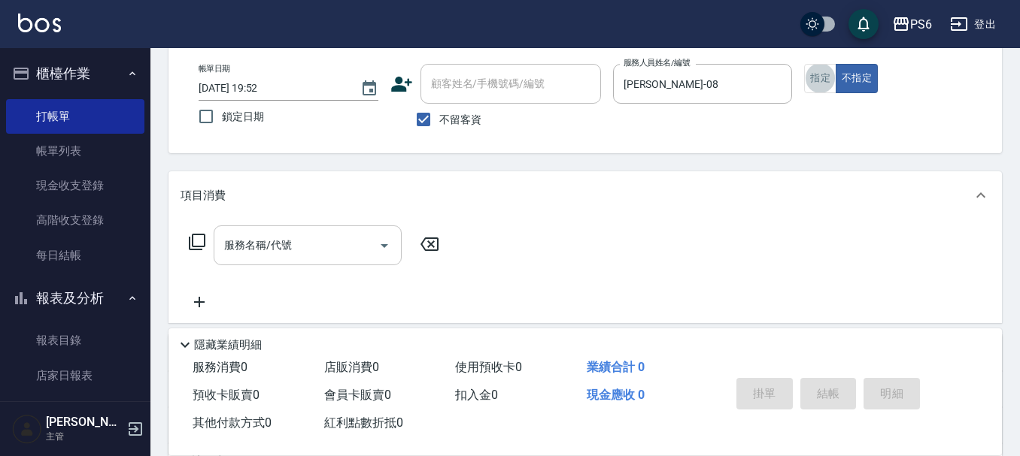
click at [305, 262] on div "服務名稱/代號" at bounding box center [308, 246] width 188 height 40
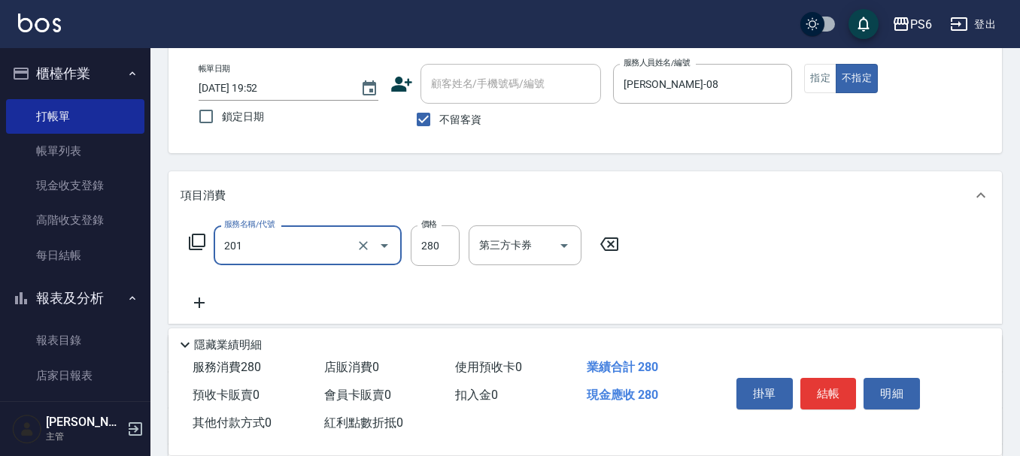
type input "一般洗髮(201)"
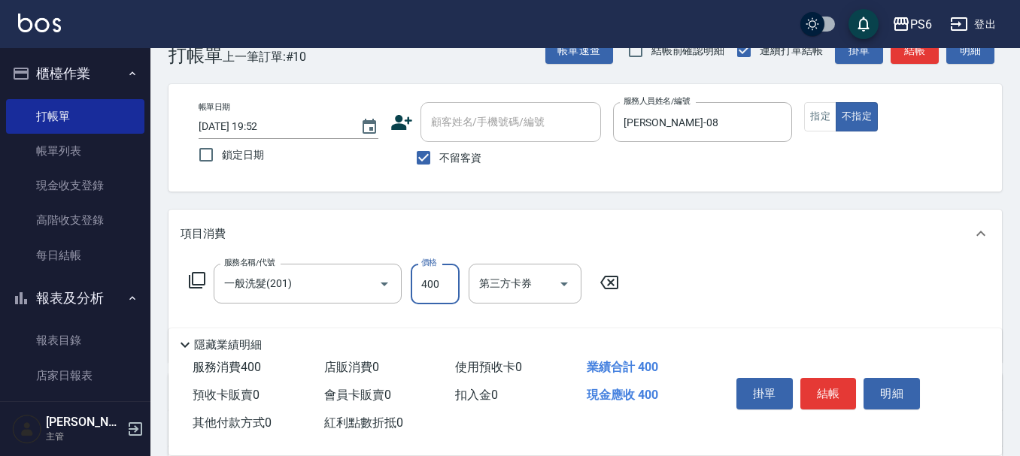
scroll to position [0, 0]
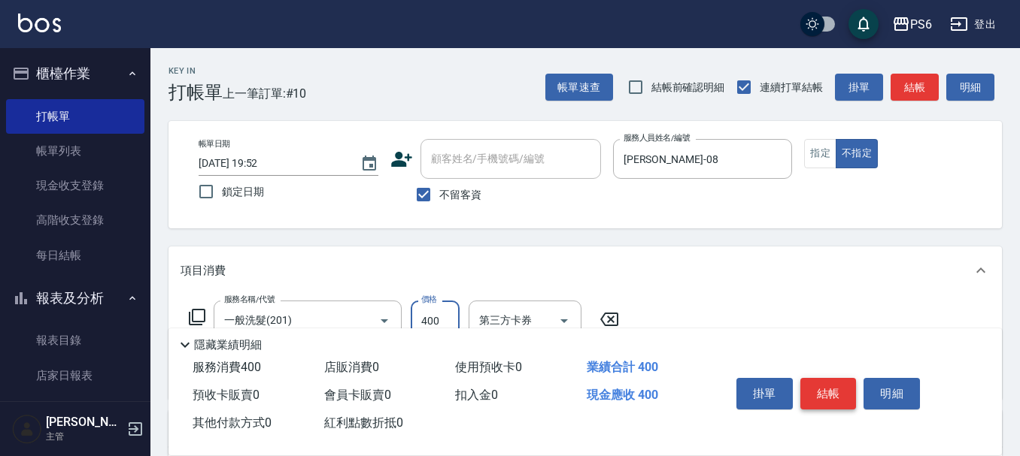
type input "400"
click at [837, 398] on button "結帳" at bounding box center [828, 394] width 56 height 32
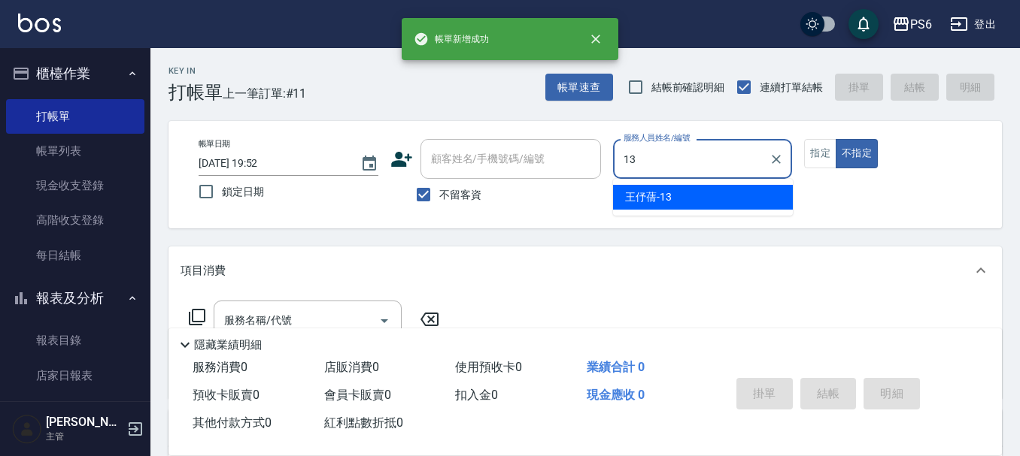
type input "王伃蒨-13"
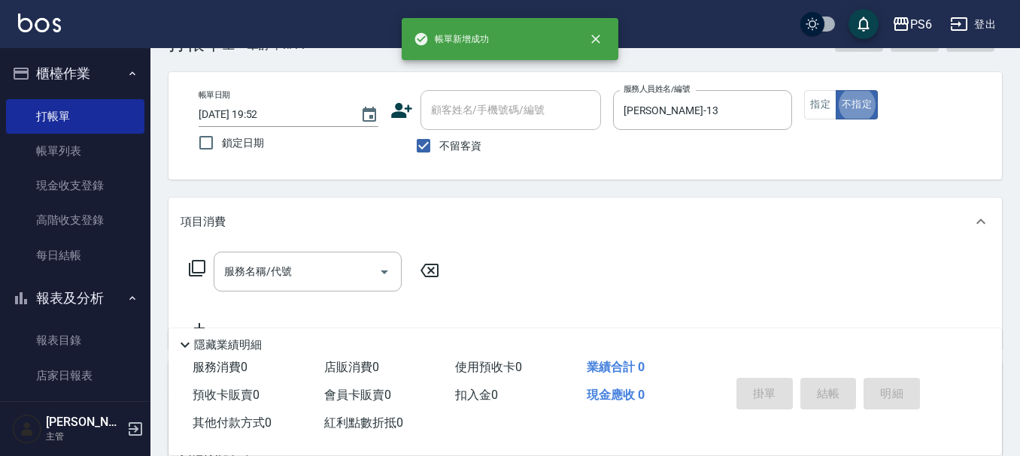
scroll to position [75, 0]
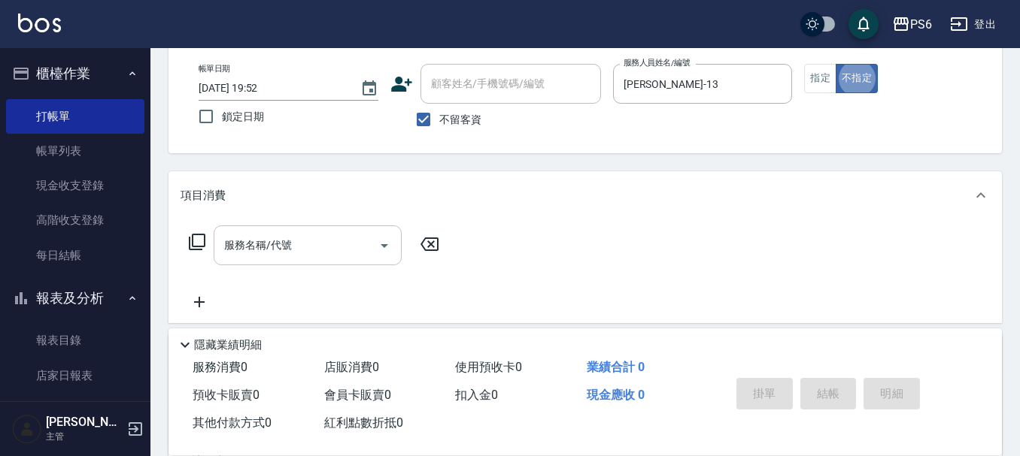
click at [314, 244] on input "服務名稱/代號" at bounding box center [296, 245] width 152 height 26
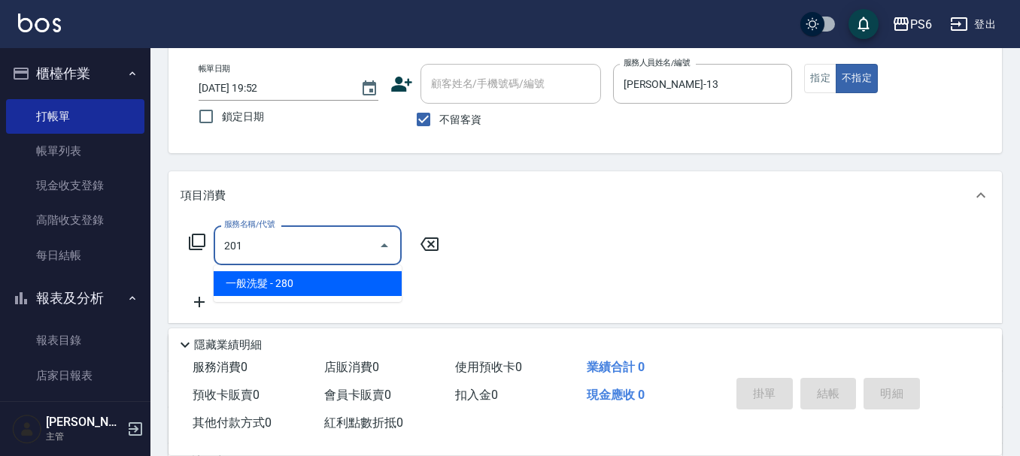
type input "一般洗髮(201)"
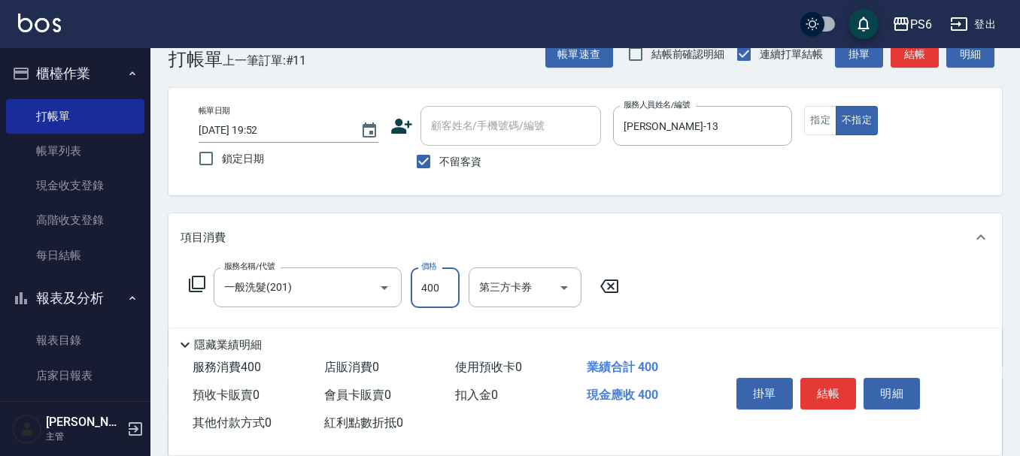
scroll to position [0, 0]
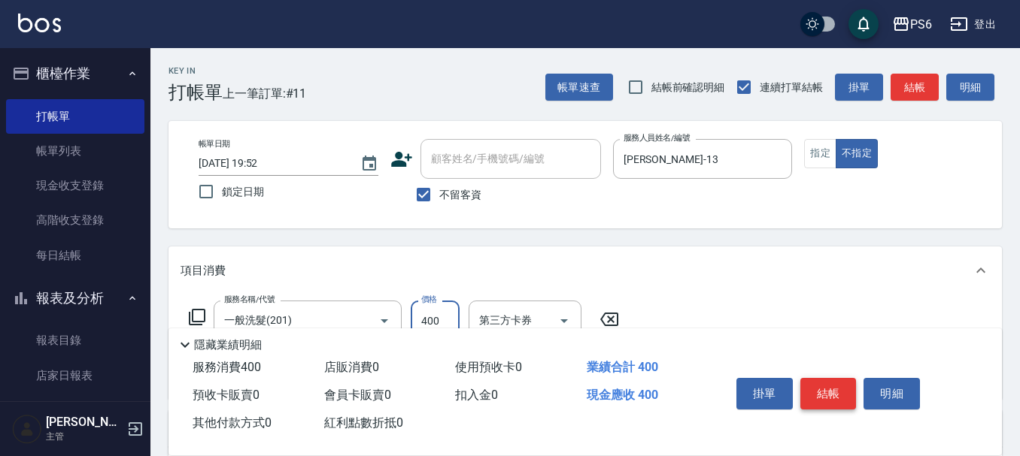
type input "400"
click at [837, 382] on button "結帳" at bounding box center [828, 394] width 56 height 32
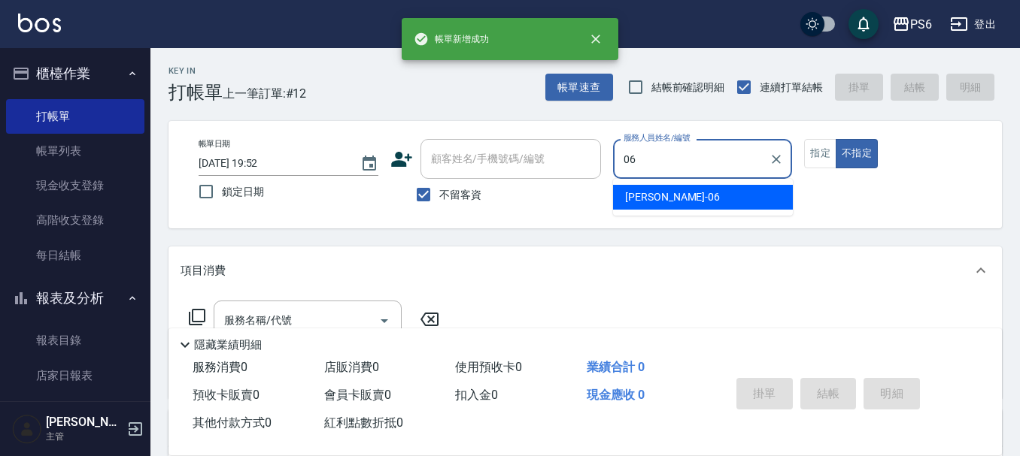
type input "李佳凌-06"
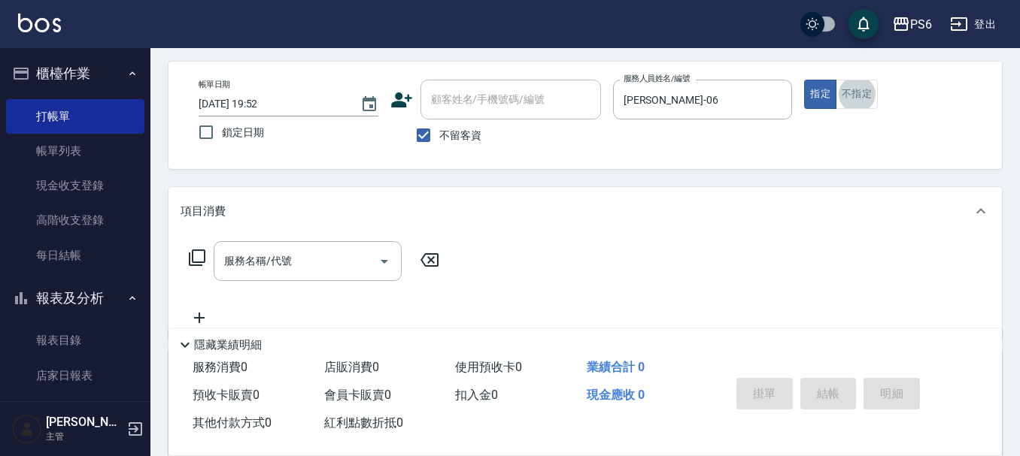
scroll to position [150, 0]
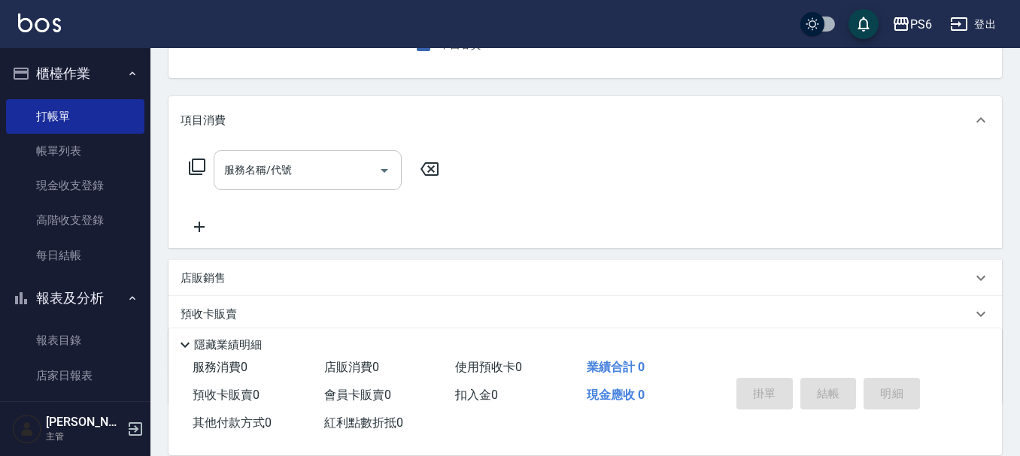
click at [256, 187] on div "服務名稱/代號" at bounding box center [308, 170] width 188 height 40
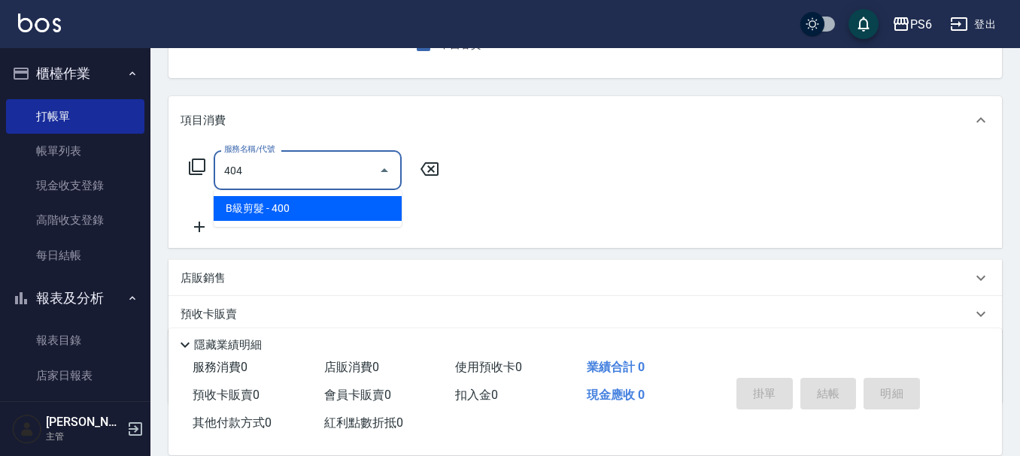
type input "B級剪髮(404)"
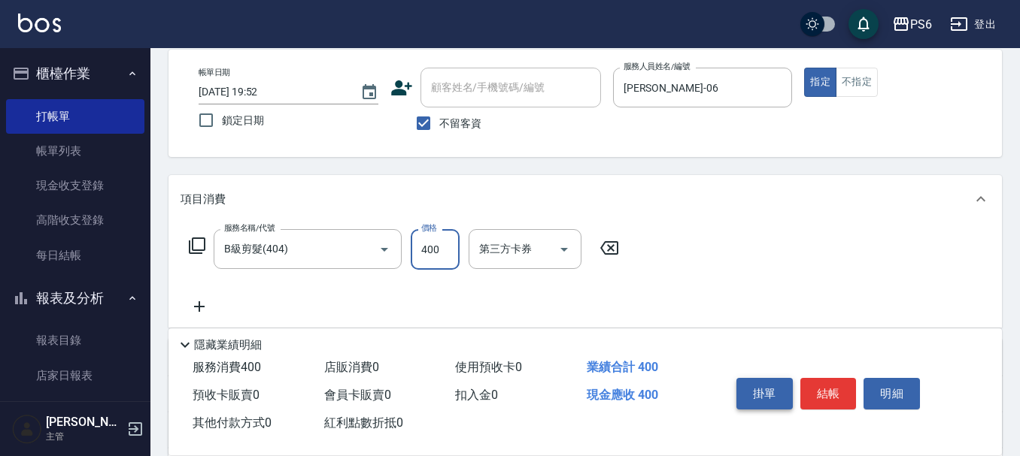
scroll to position [0, 0]
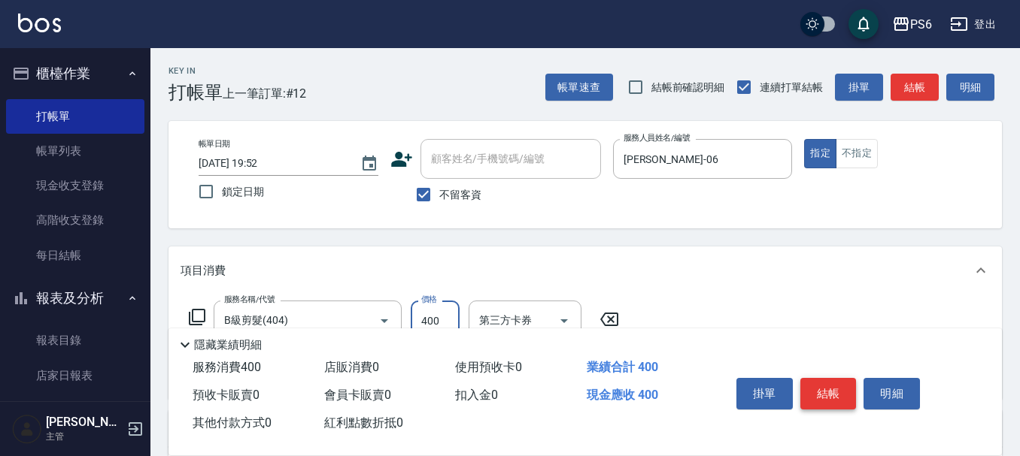
click at [832, 384] on button "結帳" at bounding box center [828, 394] width 56 height 32
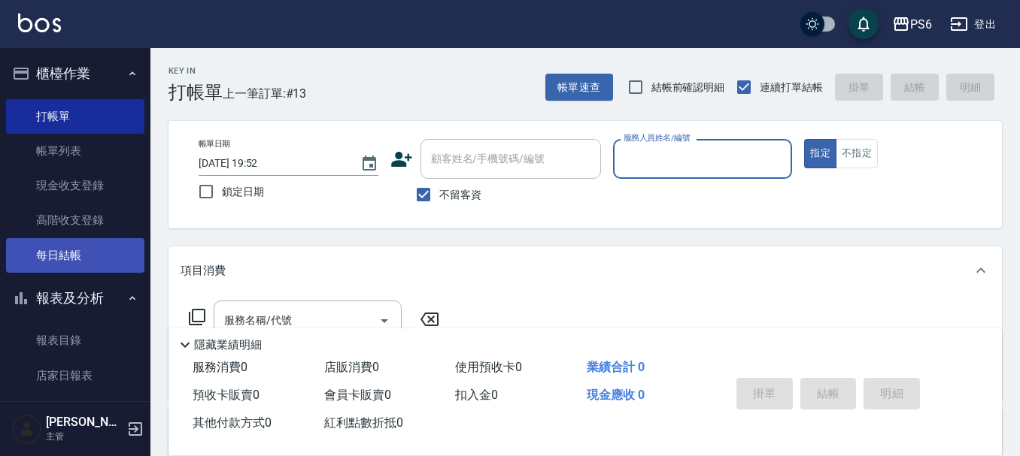
click at [73, 247] on link "每日結帳" at bounding box center [75, 255] width 138 height 35
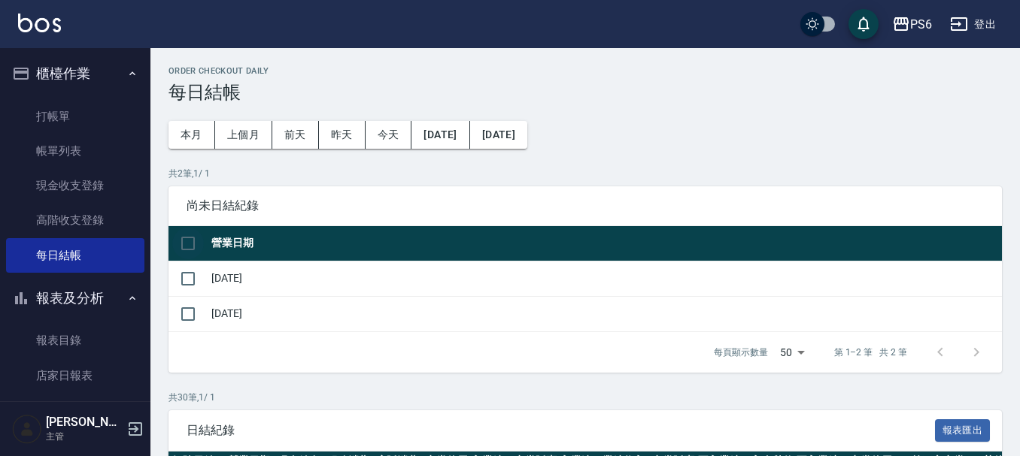
click at [199, 250] on input "checkbox" at bounding box center [188, 244] width 32 height 32
checkbox input "true"
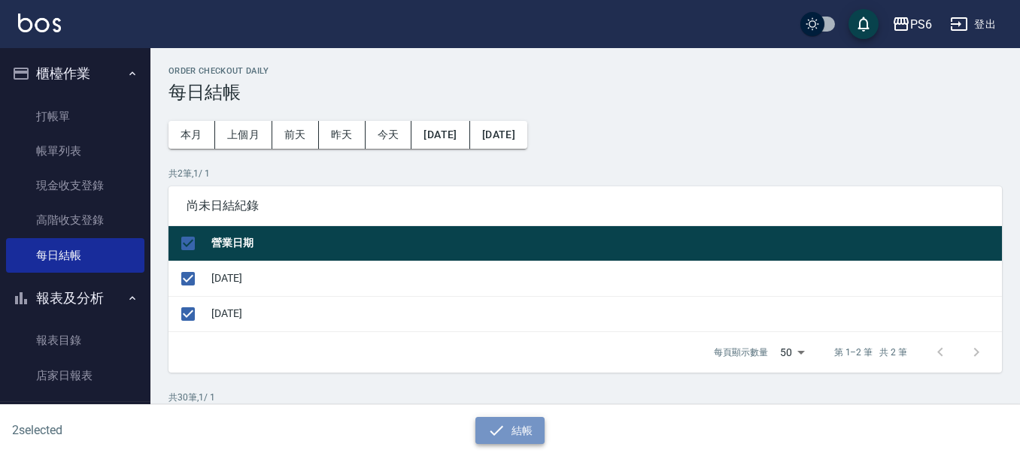
click at [505, 437] on button "結帳" at bounding box center [510, 431] width 70 height 28
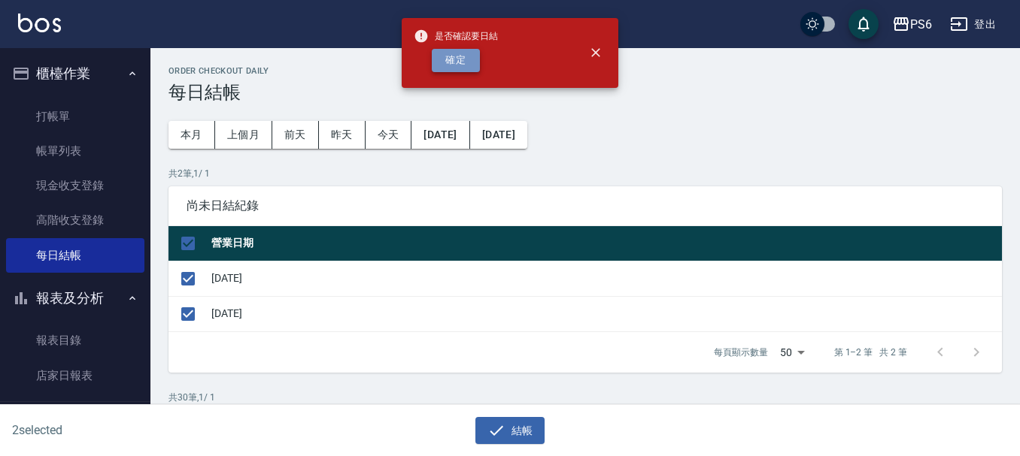
click at [454, 56] on button "確定" at bounding box center [456, 60] width 48 height 23
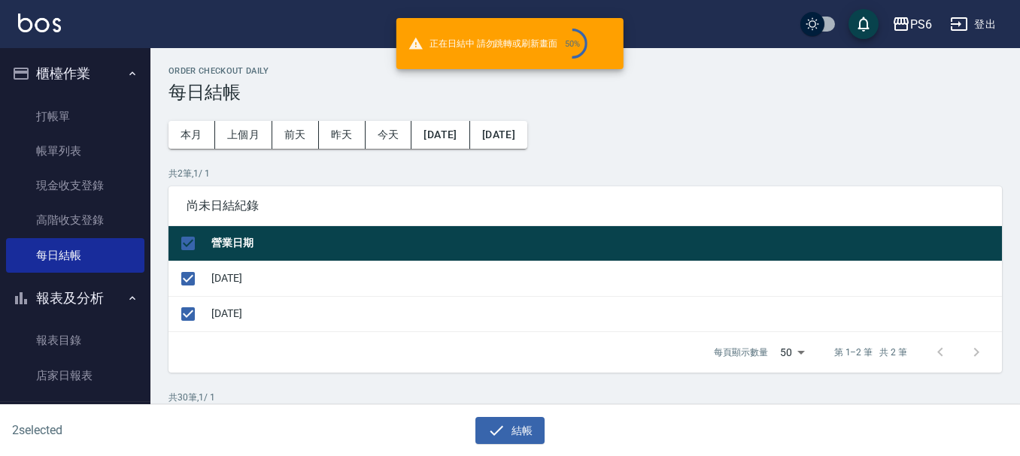
checkbox input "false"
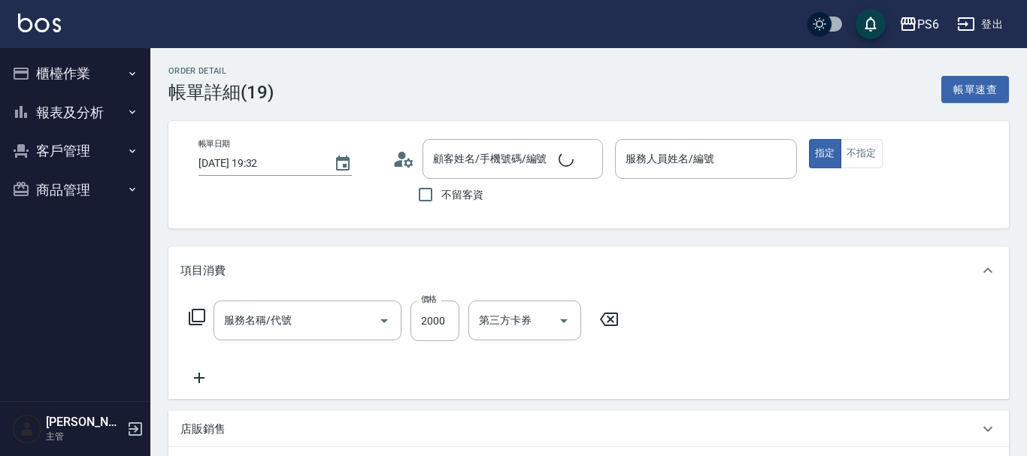
type input "2025/08/12 19:32"
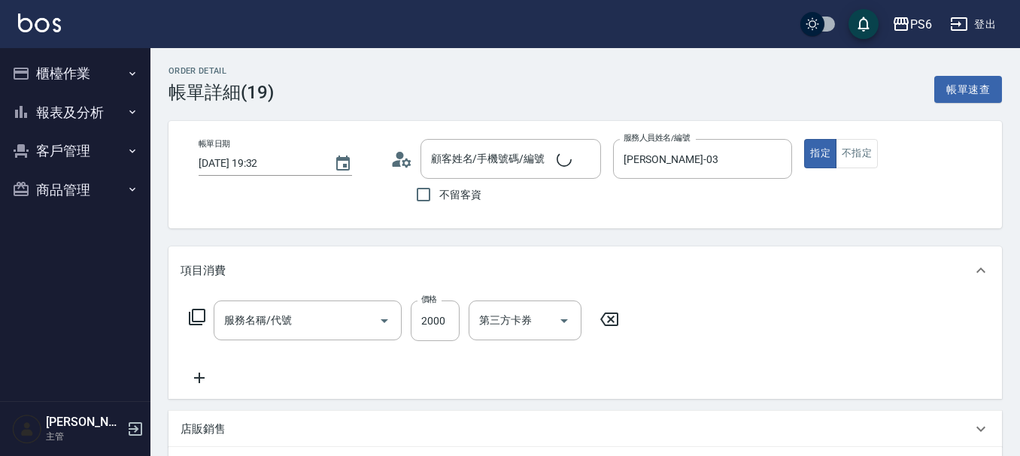
type input "莊婉蓁-03"
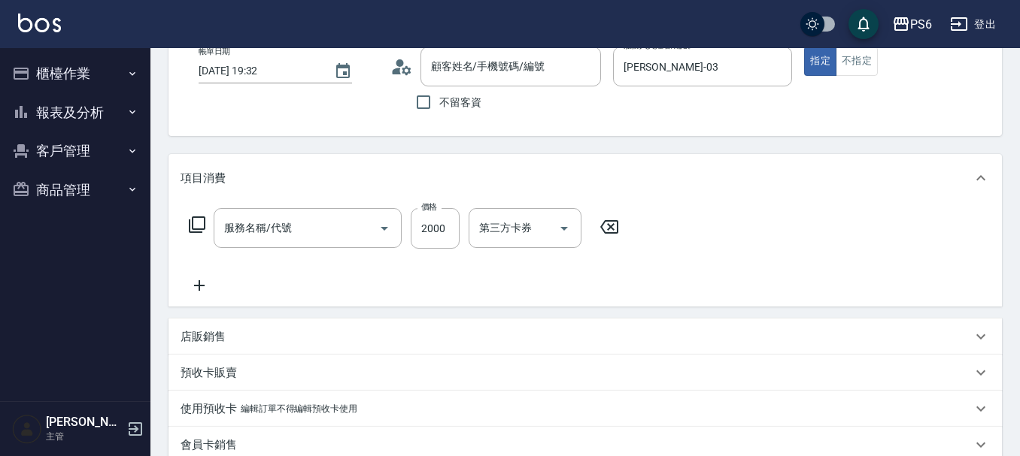
type input "[PERSON_NAME]/0933244345/"
type input "網路客價(901)"
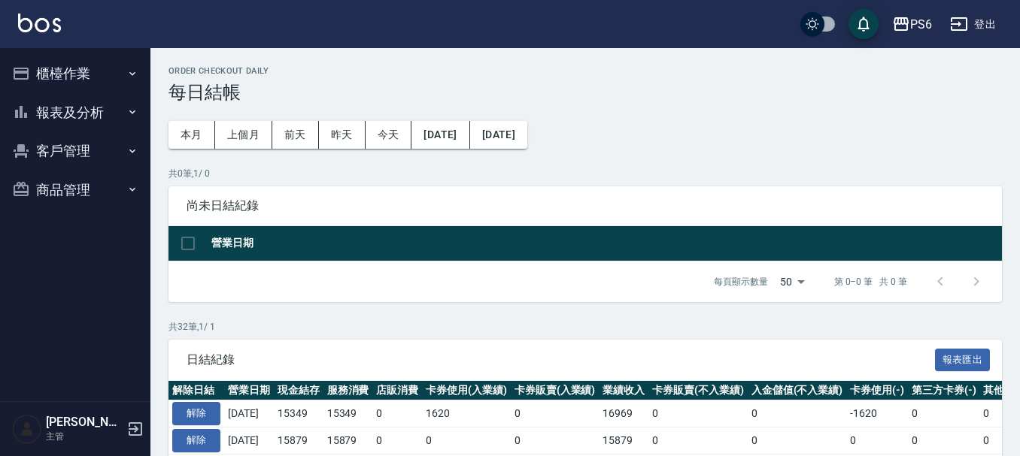
click at [87, 71] on button "櫃檯作業" at bounding box center [75, 73] width 138 height 39
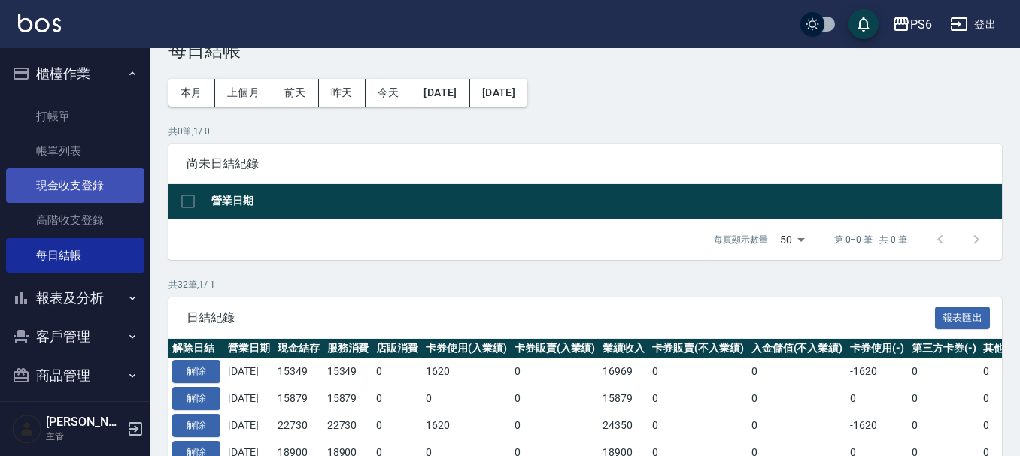
scroll to position [75, 0]
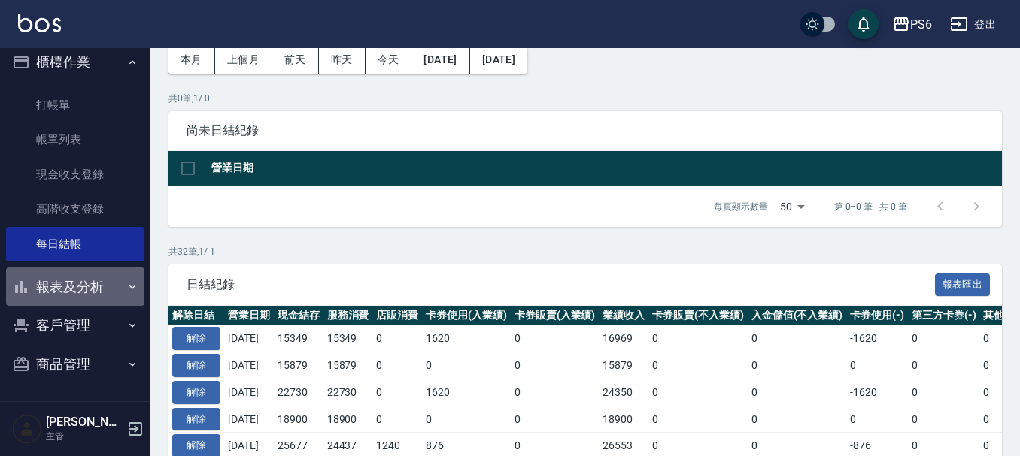
click at [89, 277] on button "報表及分析" at bounding box center [75, 287] width 138 height 39
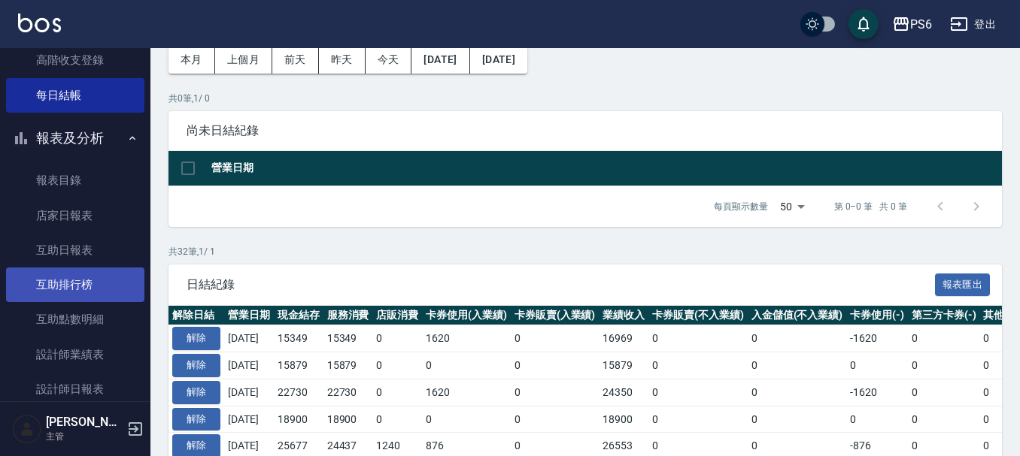
scroll to position [162, 0]
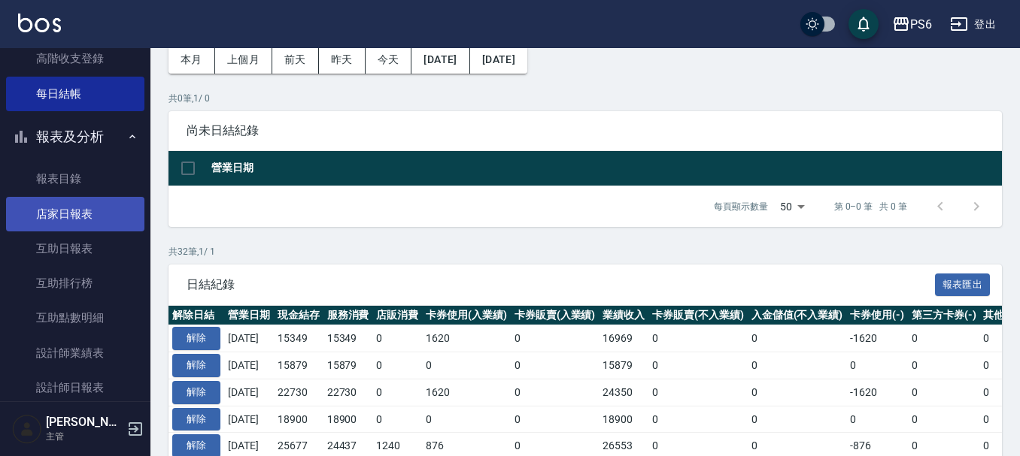
click at [86, 199] on link "店家日報表" at bounding box center [75, 214] width 138 height 35
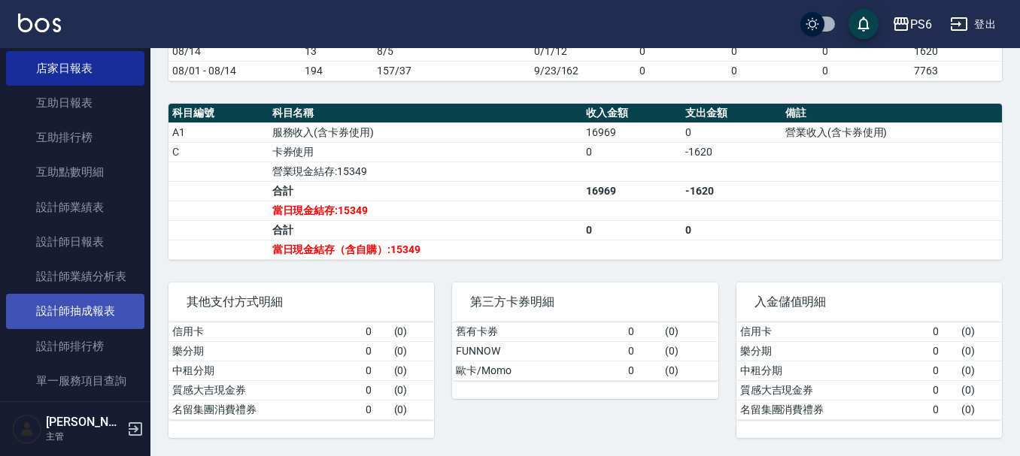
scroll to position [312, 0]
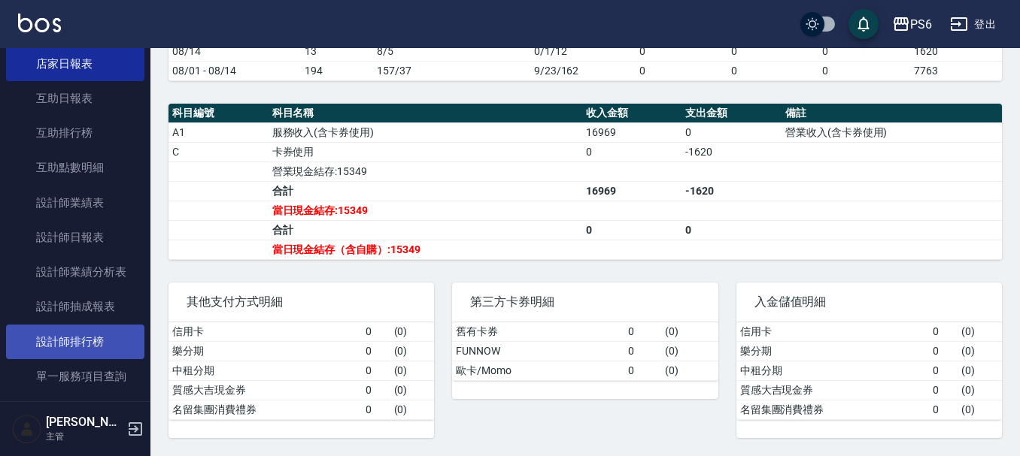
click at [99, 337] on link "設計師排行榜" at bounding box center [75, 342] width 138 height 35
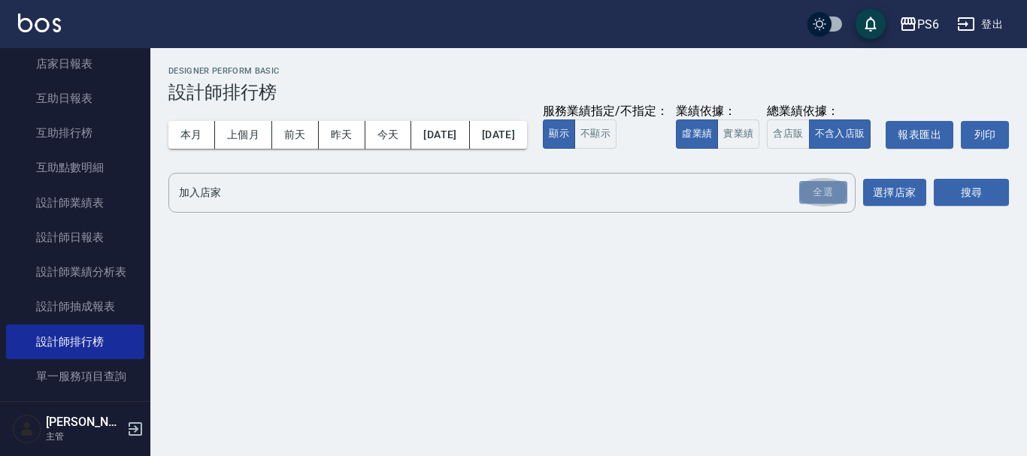
drag, startPoint x: 820, startPoint y: 214, endPoint x: 1026, endPoint y: 246, distance: 209.3
click at [820, 205] on div "全選" at bounding box center [823, 192] width 48 height 23
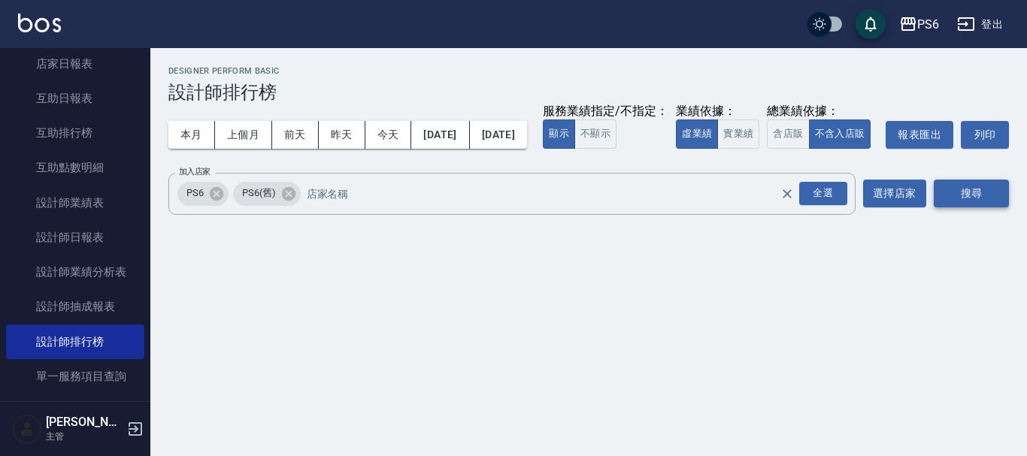
click at [986, 208] on button "搜尋" at bounding box center [971, 194] width 75 height 28
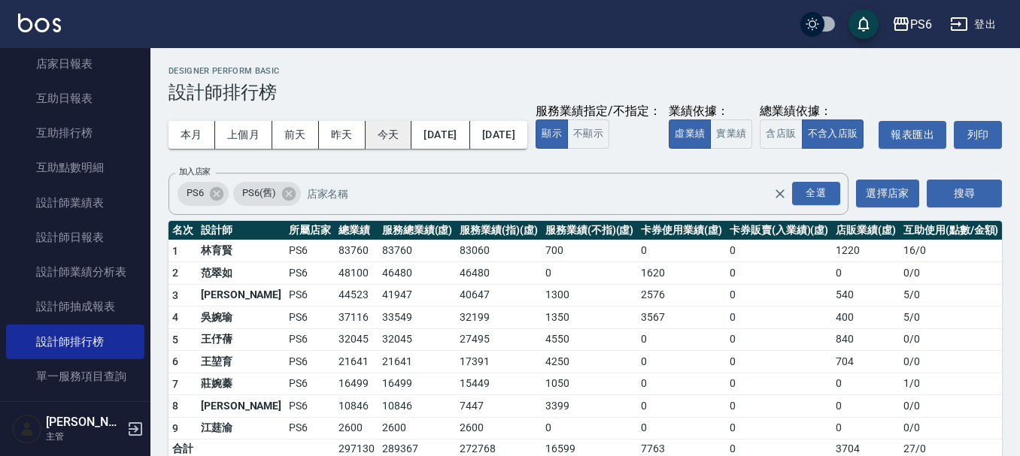
click at [381, 133] on button "今天" at bounding box center [388, 135] width 47 height 28
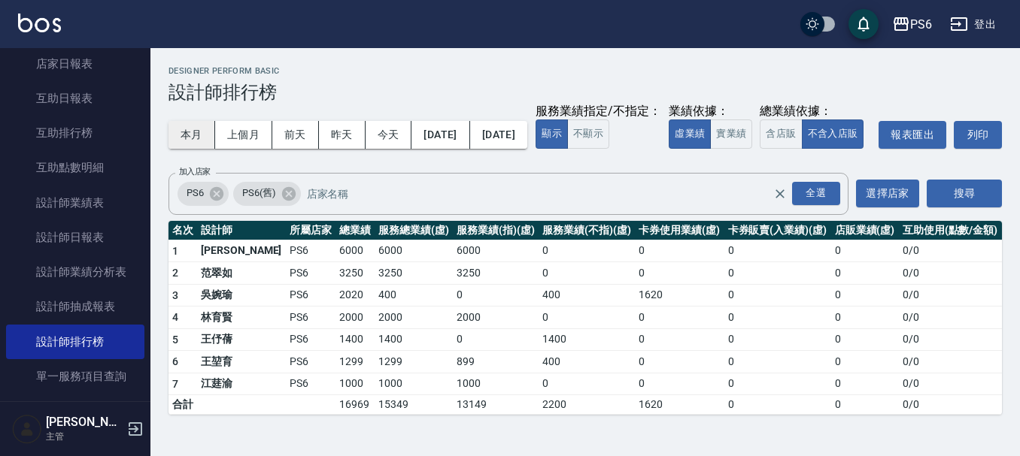
click at [193, 136] on button "本月" at bounding box center [191, 135] width 47 height 28
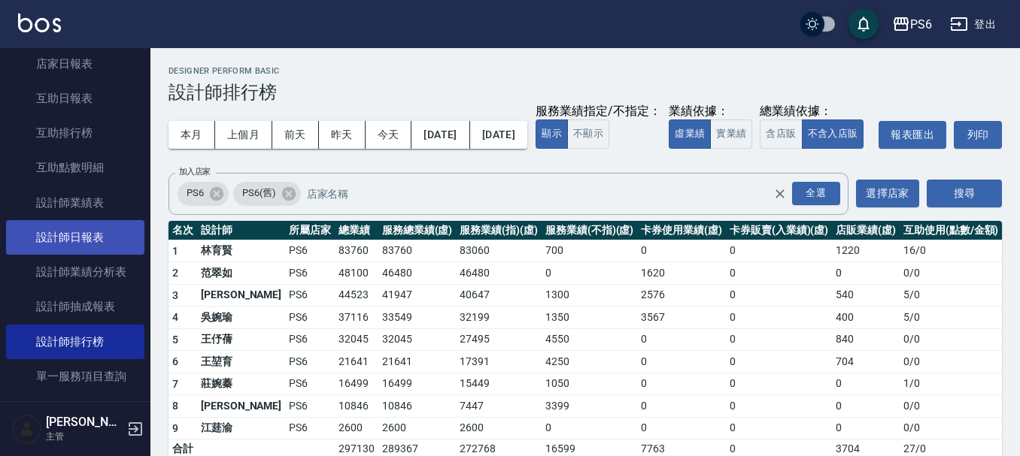
click at [105, 249] on link "設計師日報表" at bounding box center [75, 237] width 138 height 35
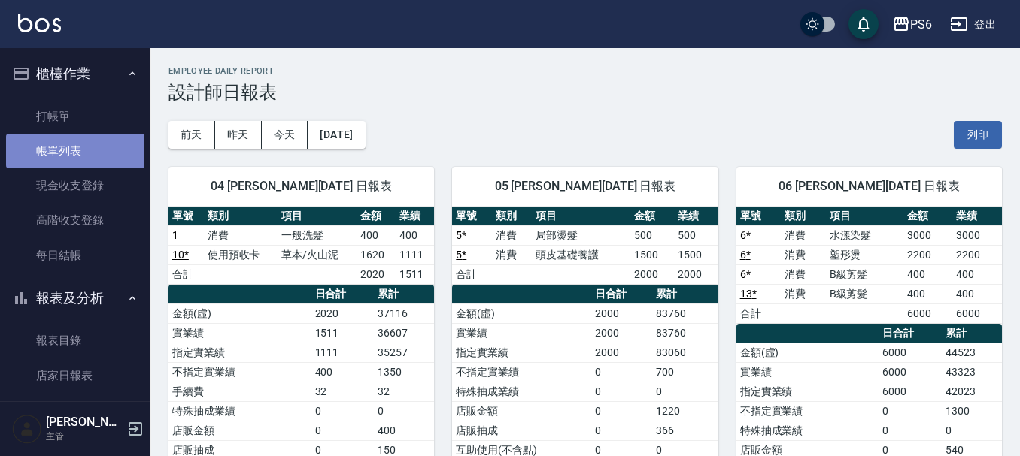
click at [86, 150] on link "帳單列表" at bounding box center [75, 151] width 138 height 35
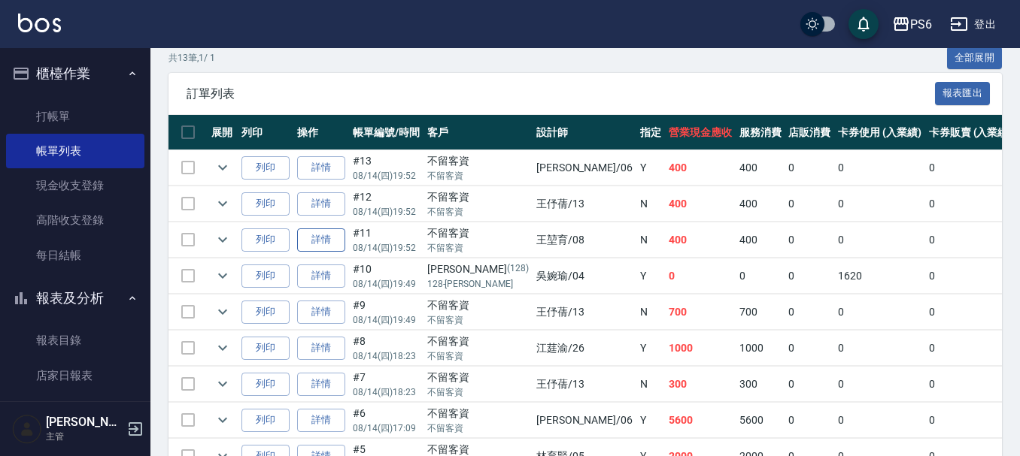
scroll to position [376, 0]
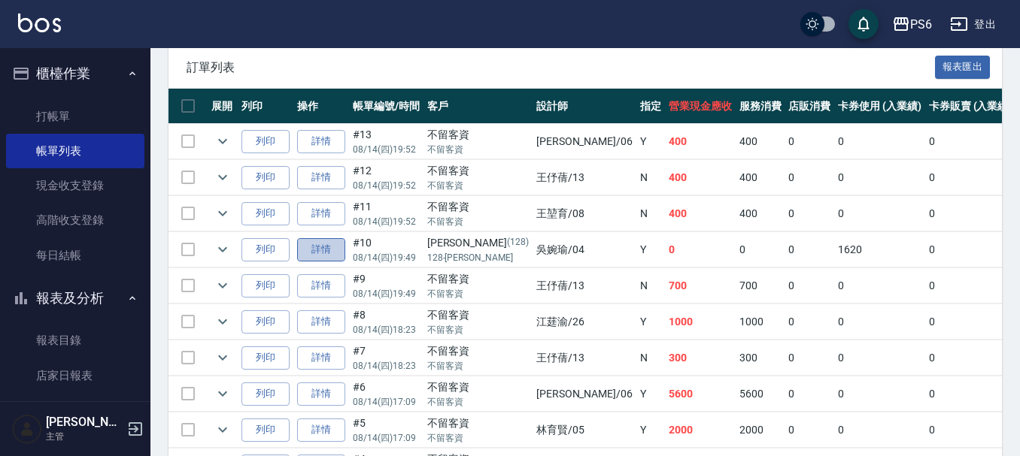
click at [320, 250] on link "詳情" at bounding box center [321, 249] width 48 height 23
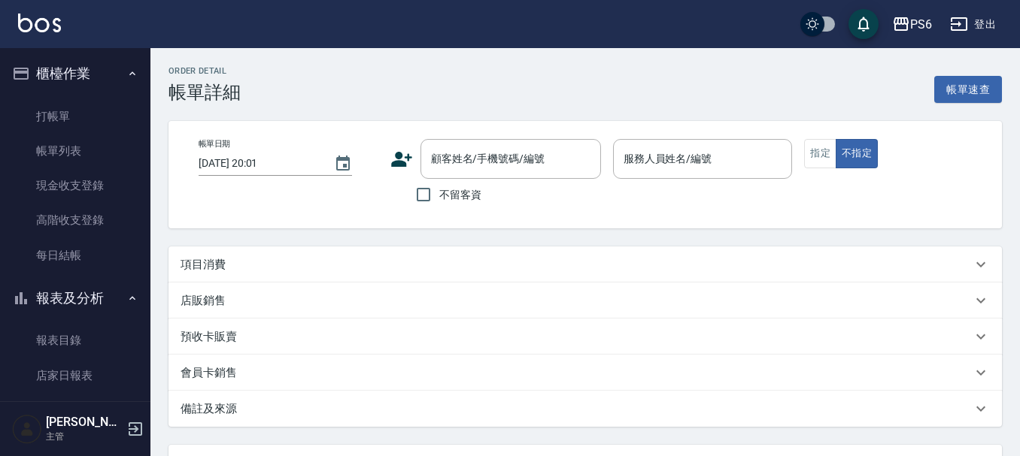
type input "[DATE] 19:49"
type input "[PERSON_NAME]-04"
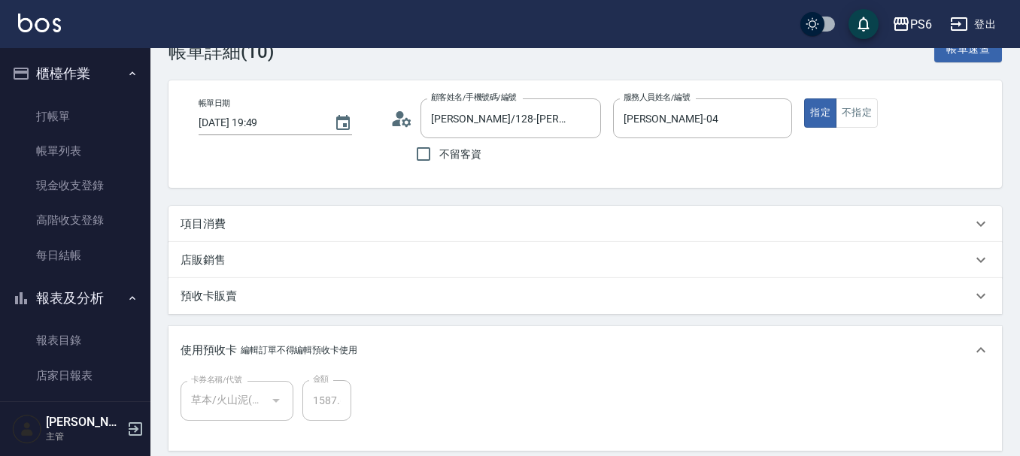
type input "[PERSON_NAME]/128-[PERSON_NAME]/128"
type input "草本/火山泥(1/1)"
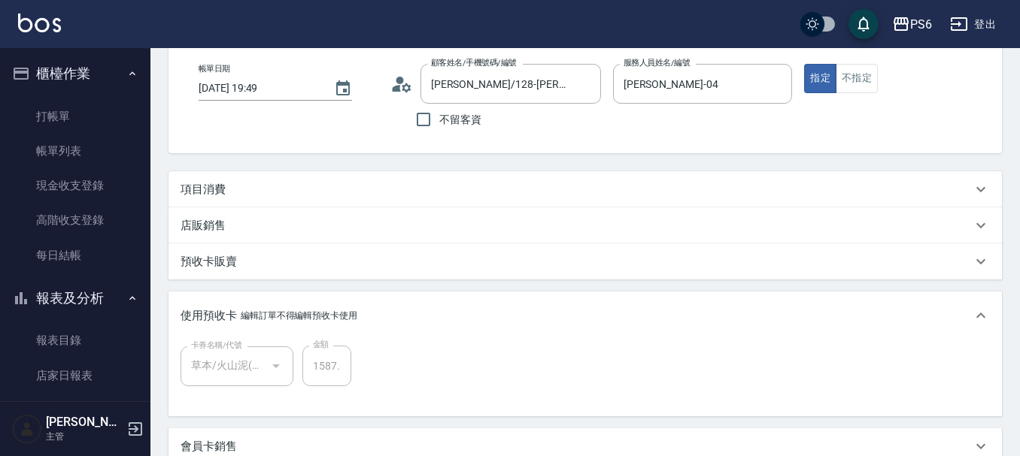
scroll to position [56, 0]
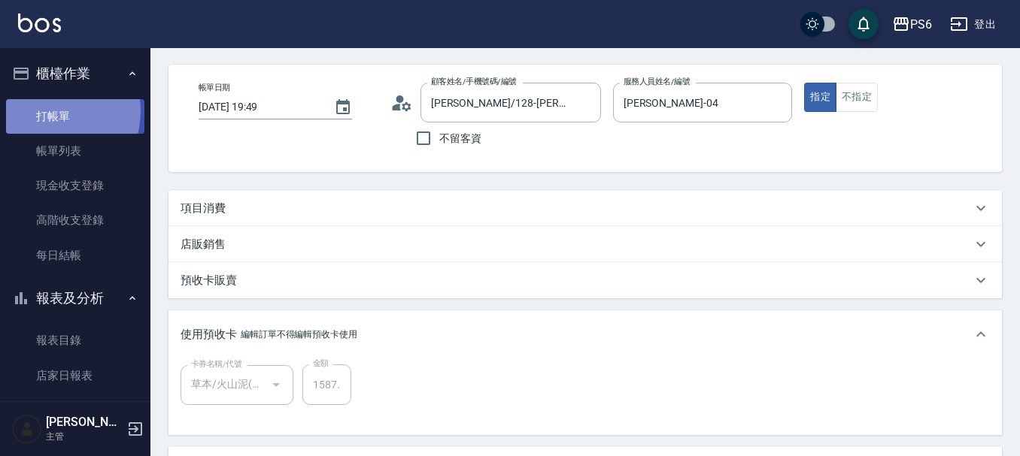
click at [45, 111] on link "打帳單" at bounding box center [75, 116] width 138 height 35
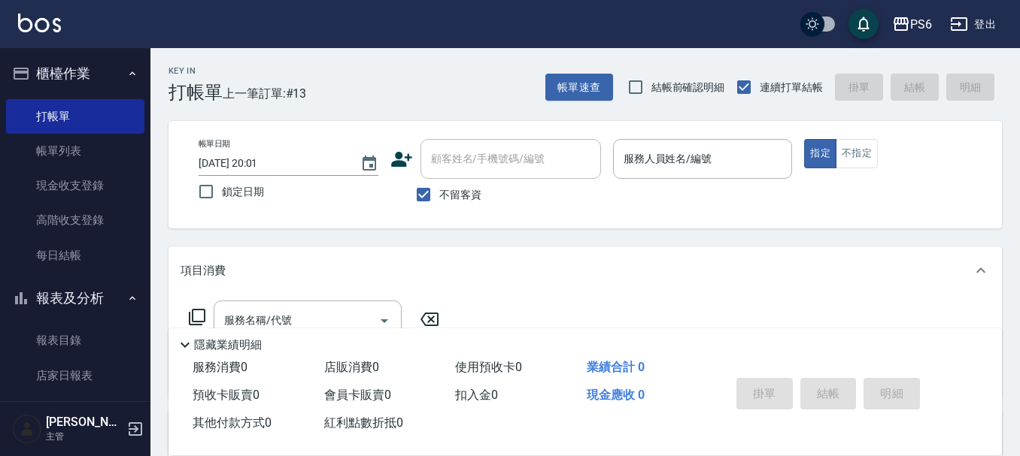
drag, startPoint x: 459, startPoint y: 194, endPoint x: 483, endPoint y: 165, distance: 37.4
click at [460, 193] on span "不留客資" at bounding box center [460, 195] width 42 height 16
click at [439, 193] on input "不留客資" at bounding box center [424, 195] width 32 height 32
checkbox input "false"
click at [491, 160] on div "顧客姓名/手機號碼/編號 顧客姓名/手機號碼/編號" at bounding box center [510, 159] width 180 height 40
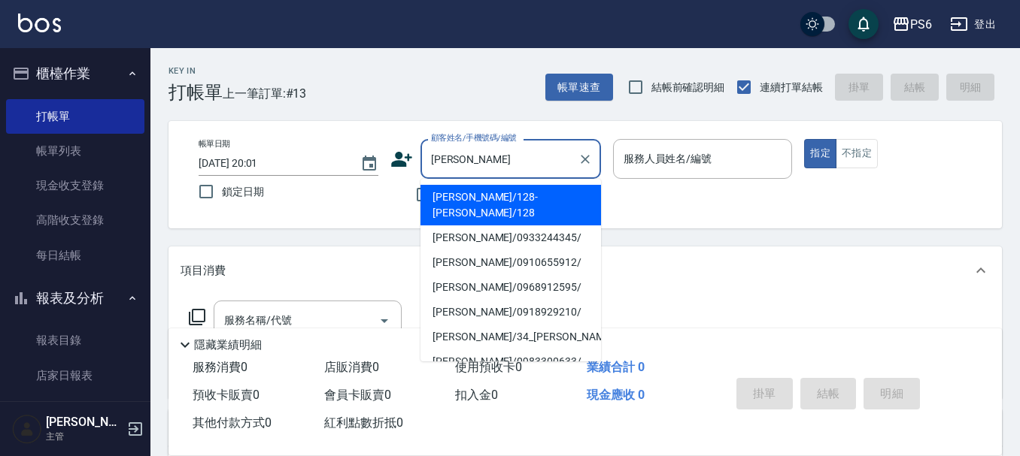
click at [489, 194] on li "[PERSON_NAME]/128-[PERSON_NAME]/128" at bounding box center [510, 205] width 180 height 41
type input "[PERSON_NAME]/128-[PERSON_NAME]/128"
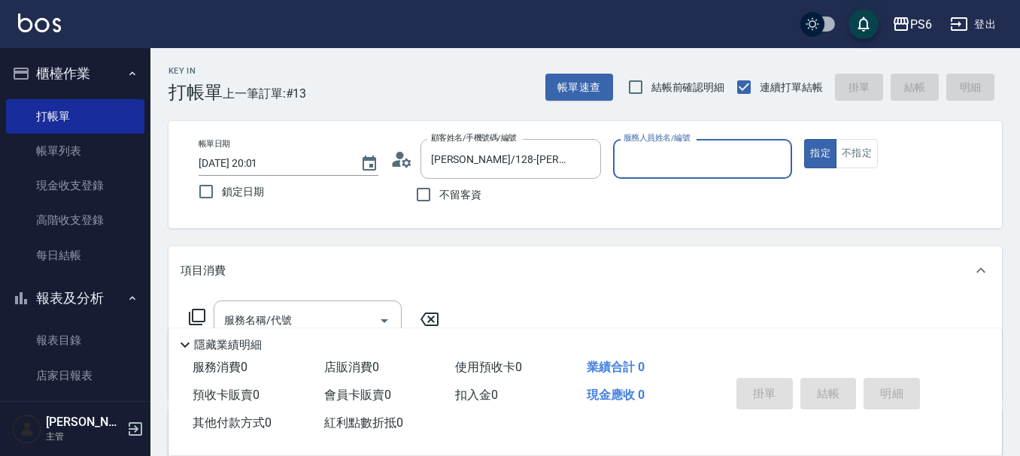
type input "[PERSON_NAME]-04"
drag, startPoint x: 587, startPoint y: 160, endPoint x: 596, endPoint y: 160, distance: 9.0
click at [589, 160] on icon "Clear" at bounding box center [585, 159] width 15 height 15
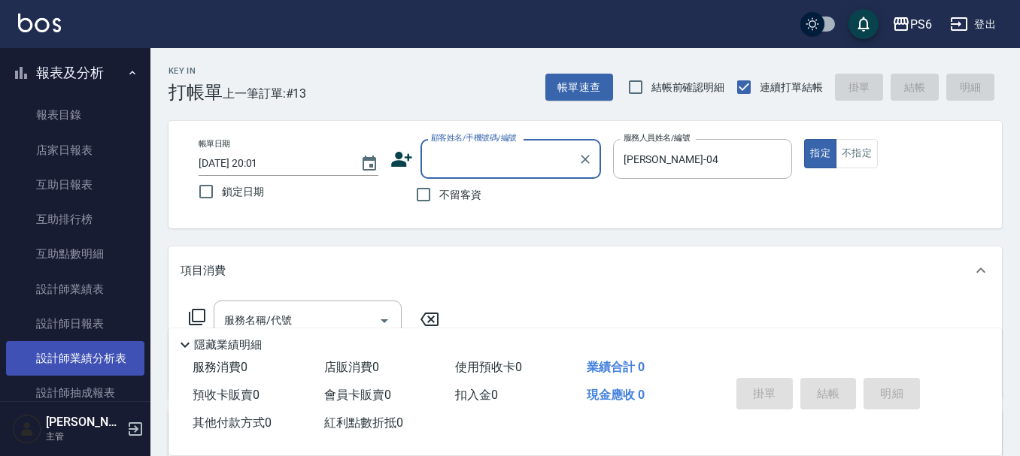
scroll to position [301, 0]
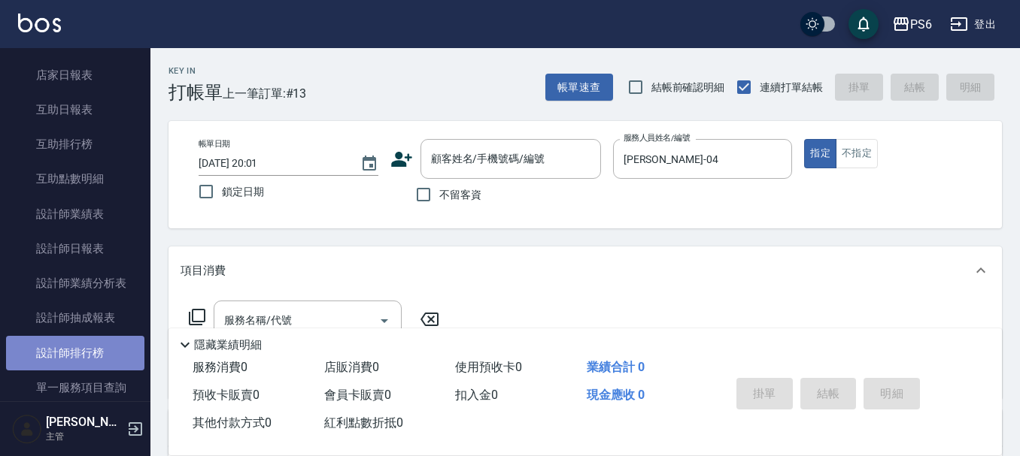
click at [88, 350] on link "設計師排行榜" at bounding box center [75, 353] width 138 height 35
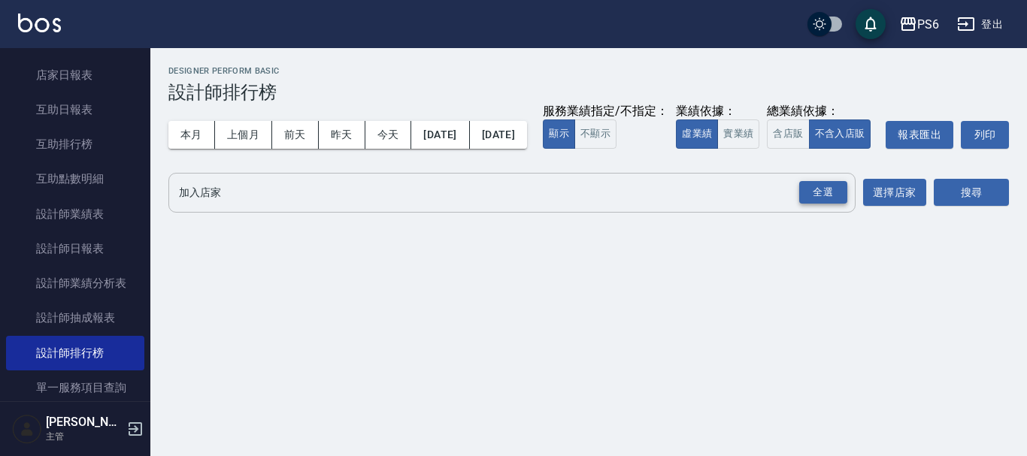
drag, startPoint x: 814, startPoint y: 221, endPoint x: 955, endPoint y: 225, distance: 140.7
click at [817, 205] on div "全選" at bounding box center [823, 192] width 48 height 23
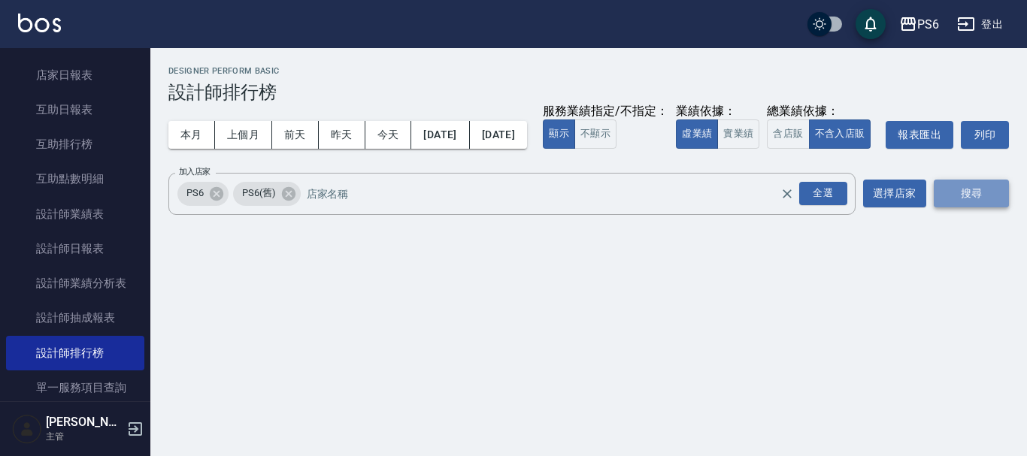
click at [955, 208] on button "搜尋" at bounding box center [971, 194] width 75 height 28
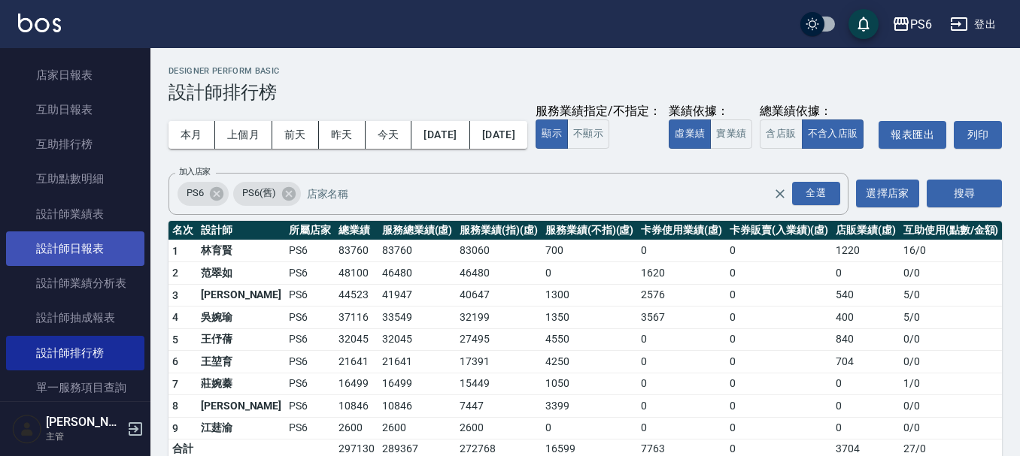
click at [93, 251] on link "設計師日報表" at bounding box center [75, 249] width 138 height 35
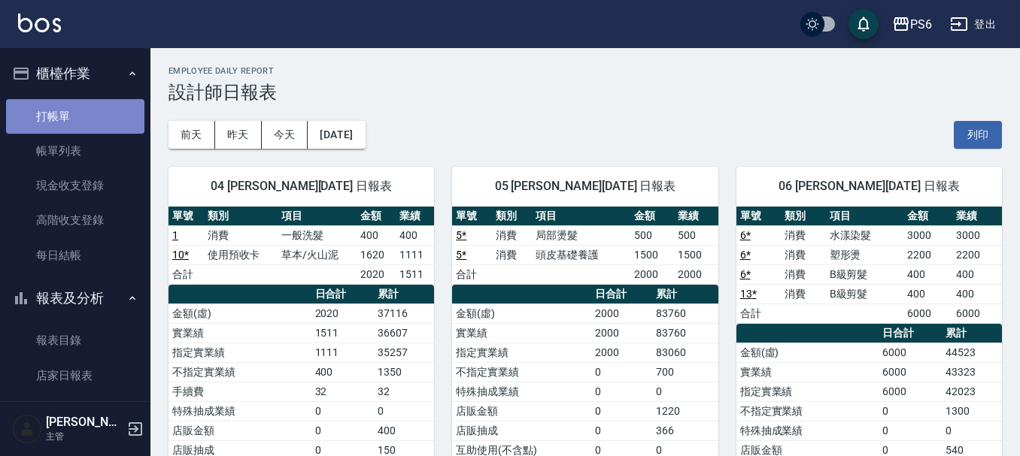
click at [108, 126] on link "打帳單" at bounding box center [75, 116] width 138 height 35
